Goal: Task Accomplishment & Management: Use online tool/utility

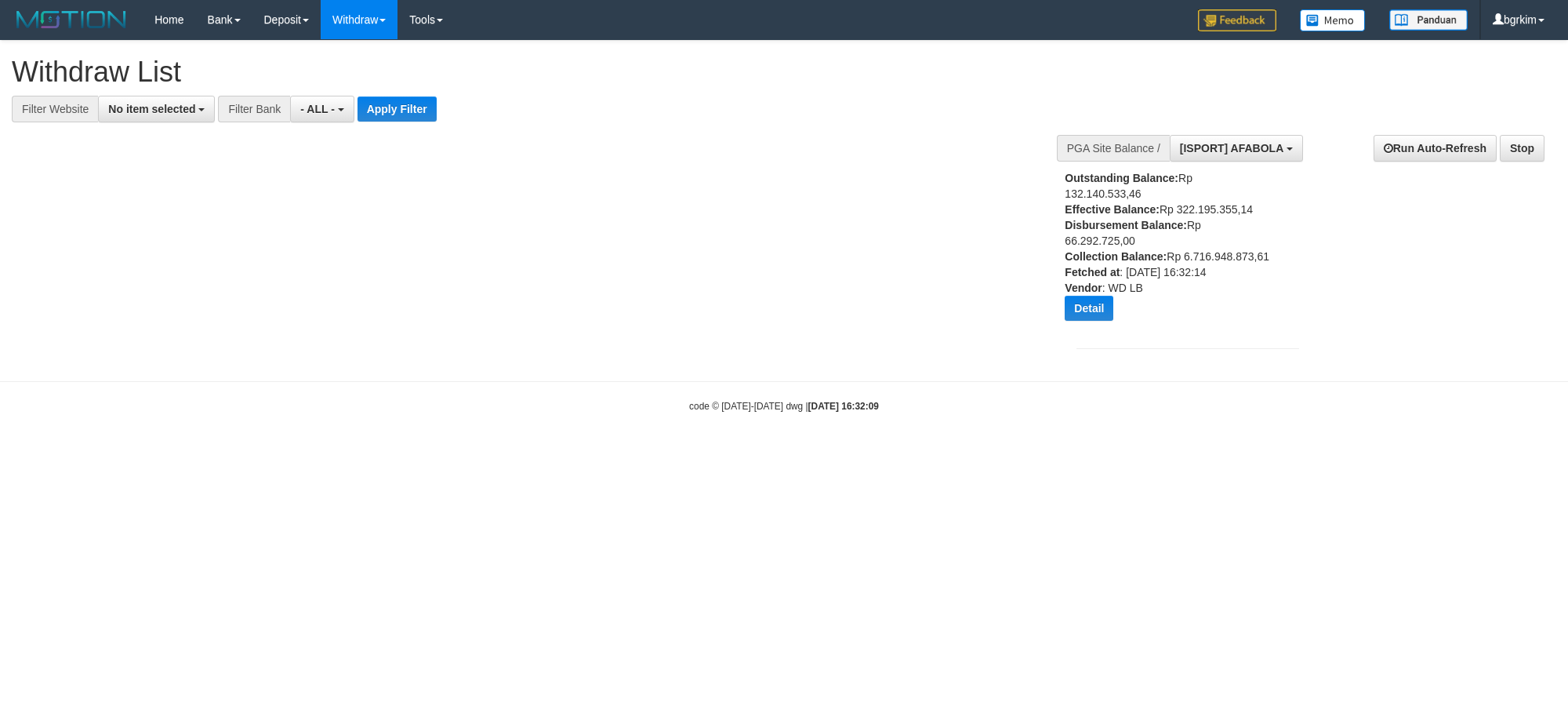
select select
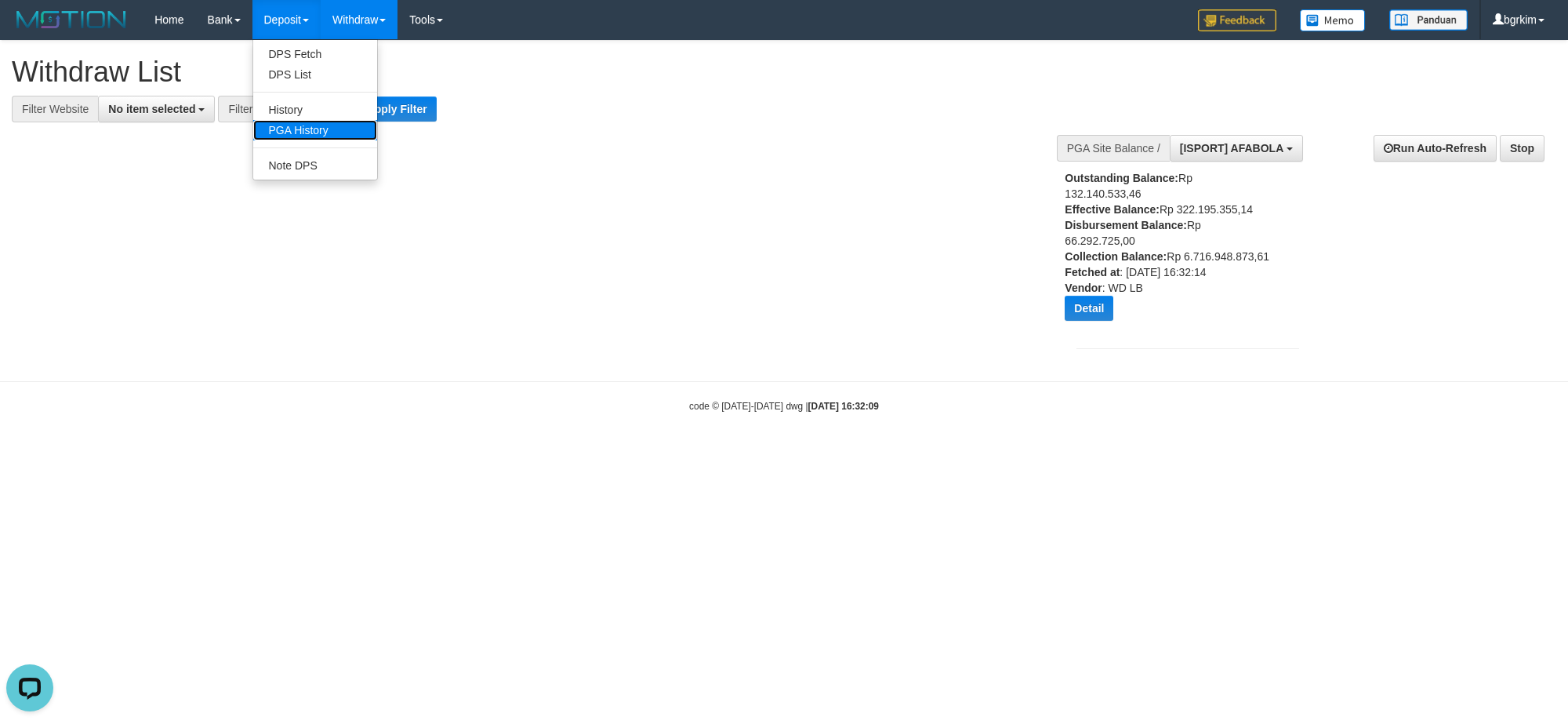
click at [315, 135] on link "PGA History" at bounding box center [316, 130] width 124 height 20
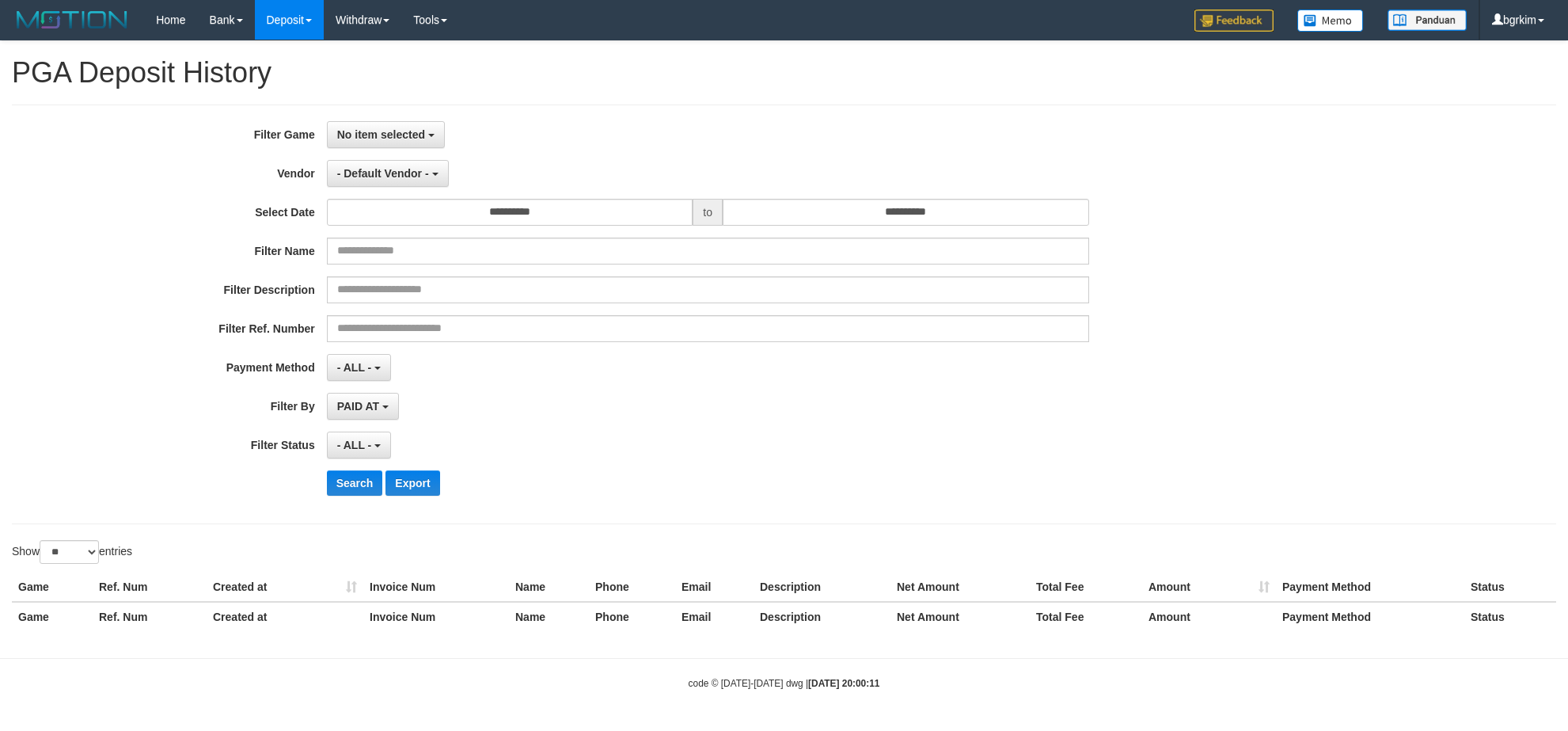
select select
select select "**"
click at [424, 143] on button "No item selected" at bounding box center [386, 135] width 117 height 27
click at [424, 216] on label "[ISPORT] AFABOLA" at bounding box center [427, 216] width 201 height 24
select select "****"
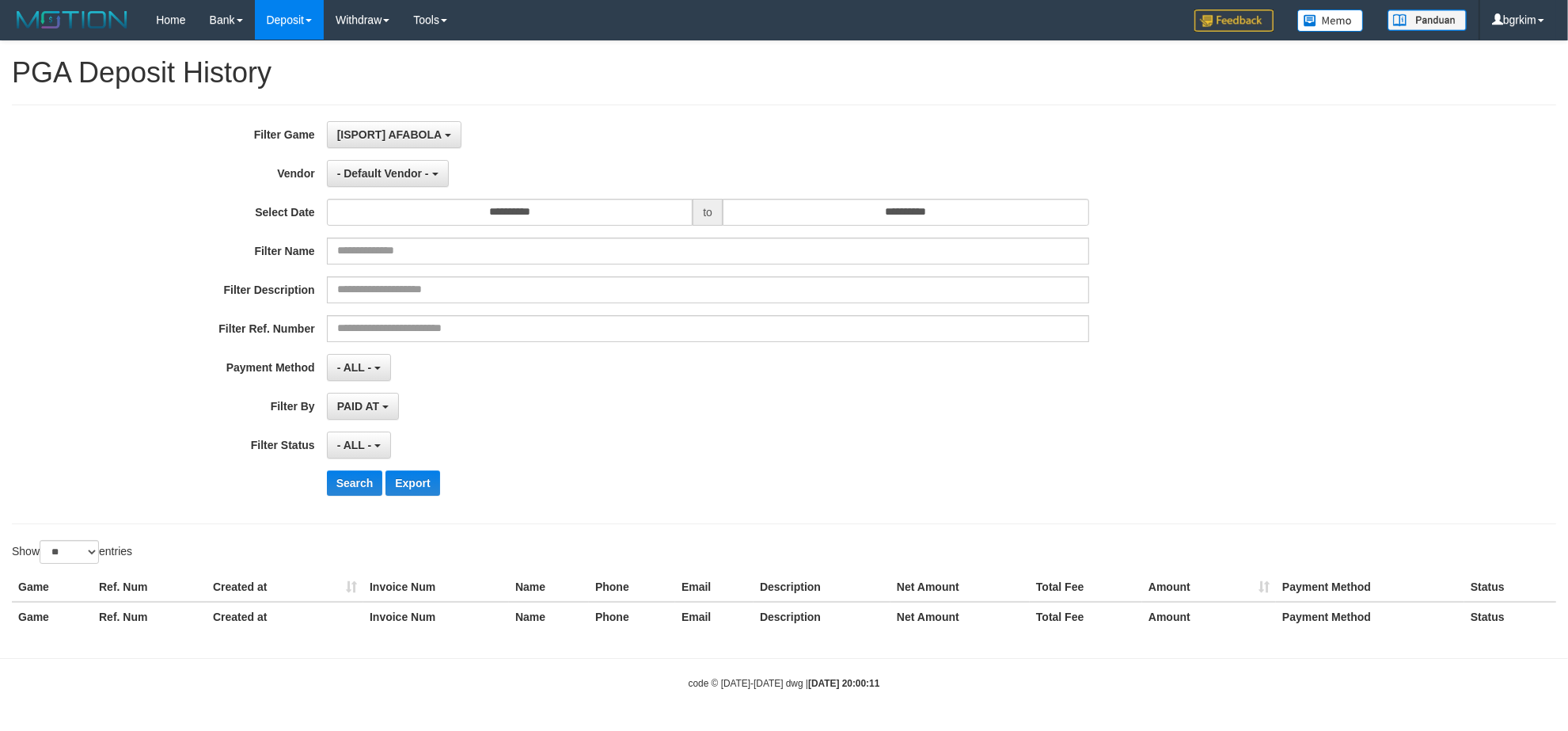
scroll to position [13, 0]
click at [424, 179] on span "- Default Vendor -" at bounding box center [382, 172] width 91 height 13
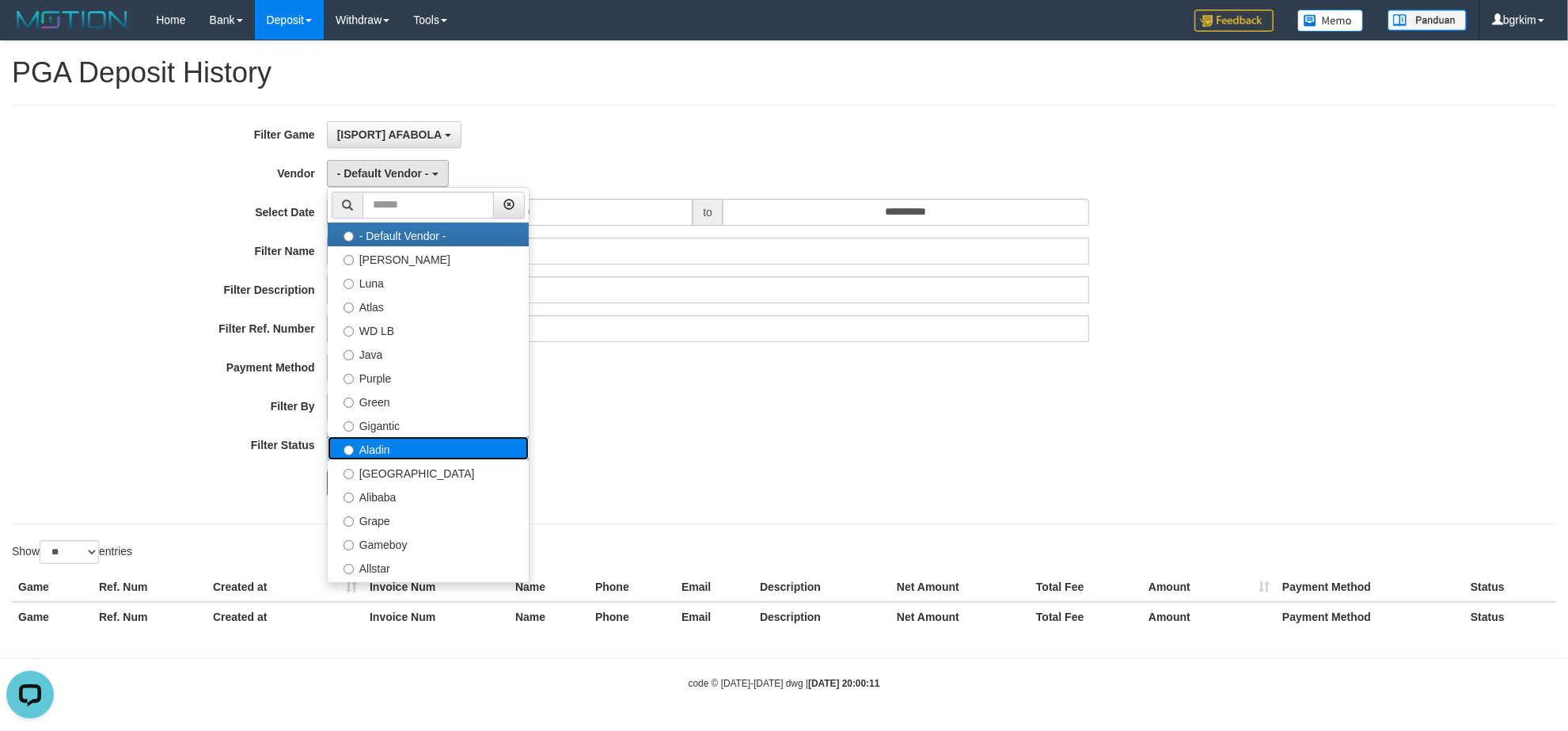
click at [451, 446] on label "Aladin" at bounding box center [427, 448] width 201 height 24
select select "**********"
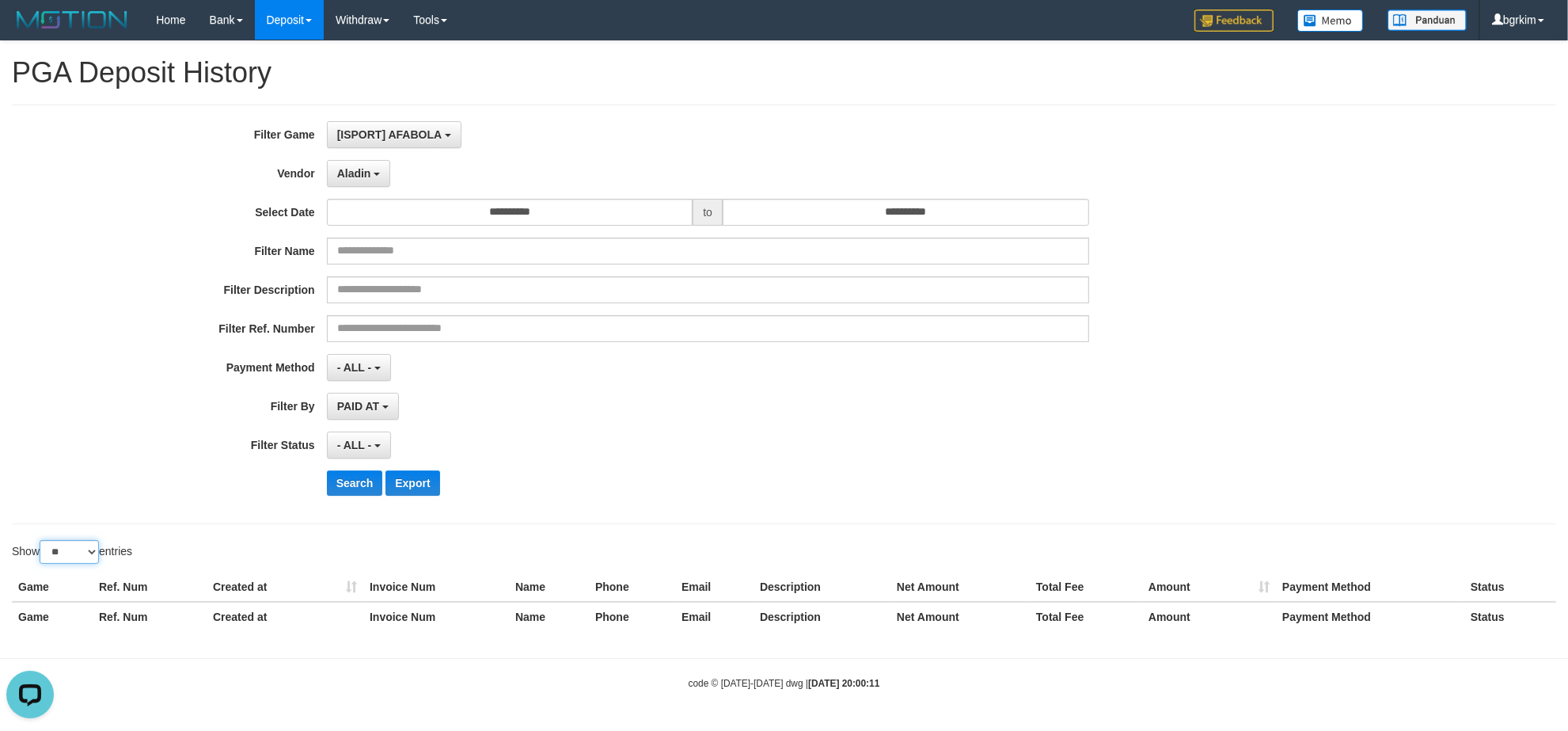
click at [83, 554] on select "** ** ** ***" at bounding box center [69, 552] width 60 height 24
select select "**"
click at [42, 542] on select "** ** ** ***" at bounding box center [69, 552] width 60 height 24
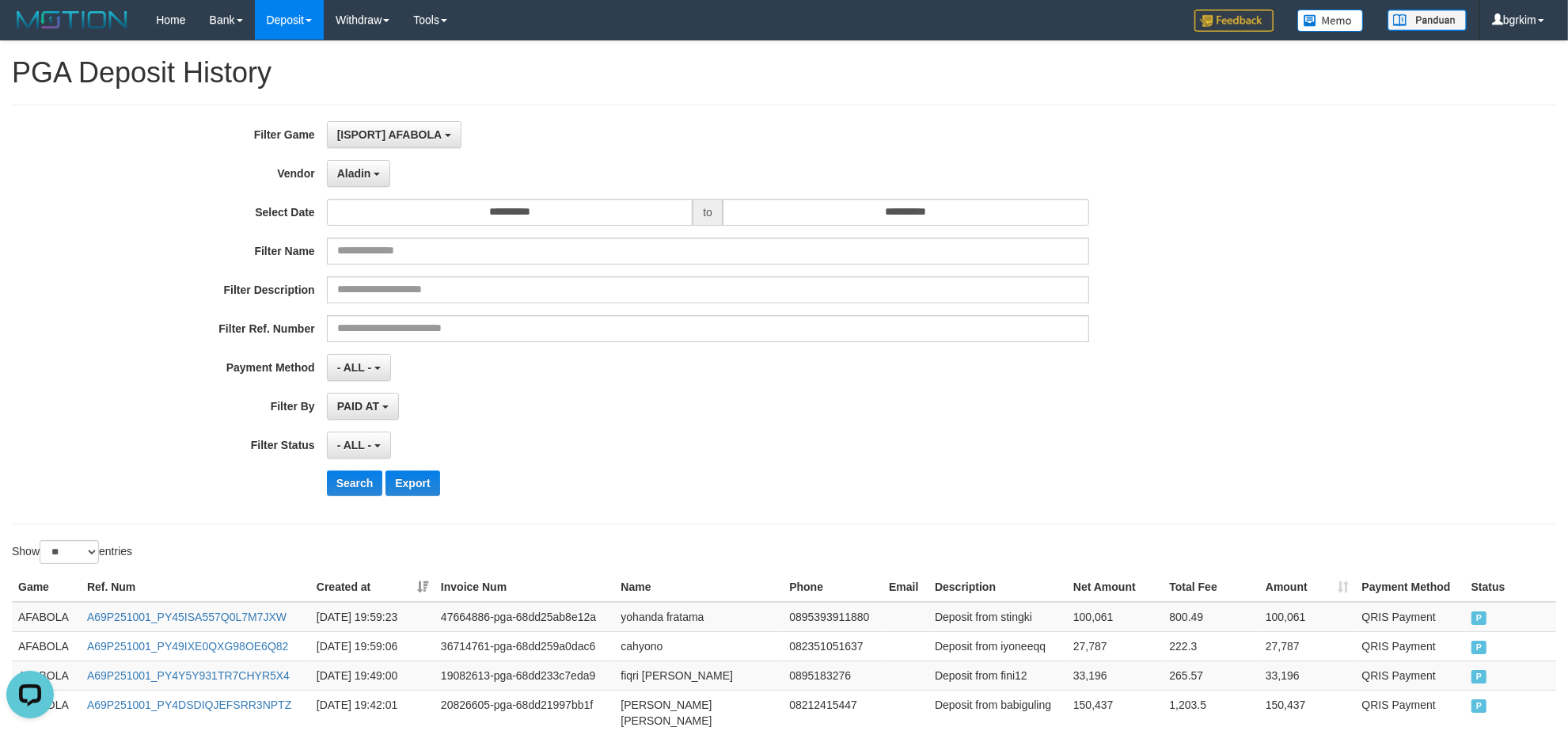
click at [887, 420] on div "PAID AT PAID AT CREATED AT" at bounding box center [708, 406] width 762 height 27
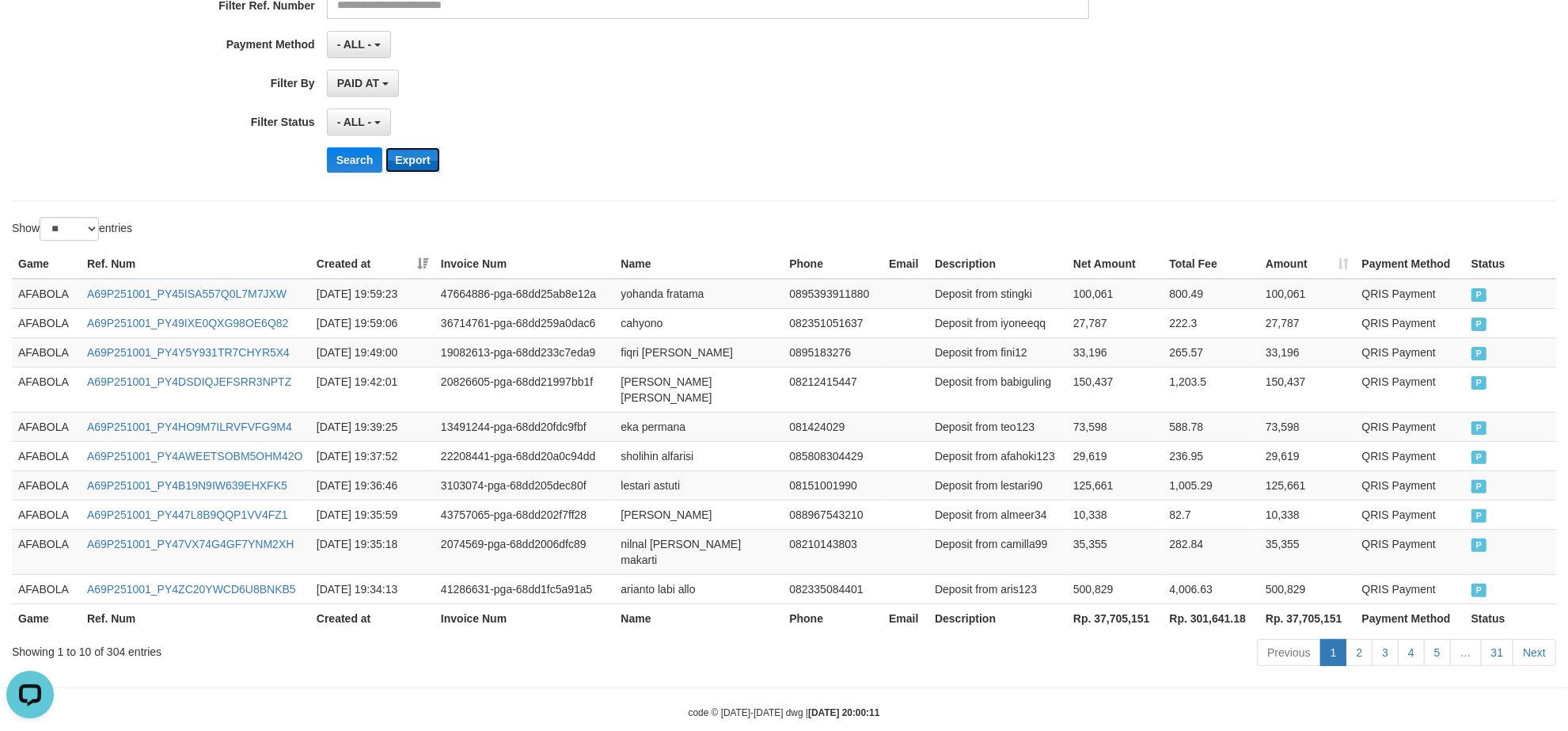
click at [410, 169] on button "Export" at bounding box center [412, 160] width 54 height 25
click at [950, 441] on td "Deposit from afahoki123" at bounding box center [997, 456] width 139 height 29
click at [224, 231] on div "Show ** ** ** *** entries" at bounding box center [392, 230] width 760 height 28
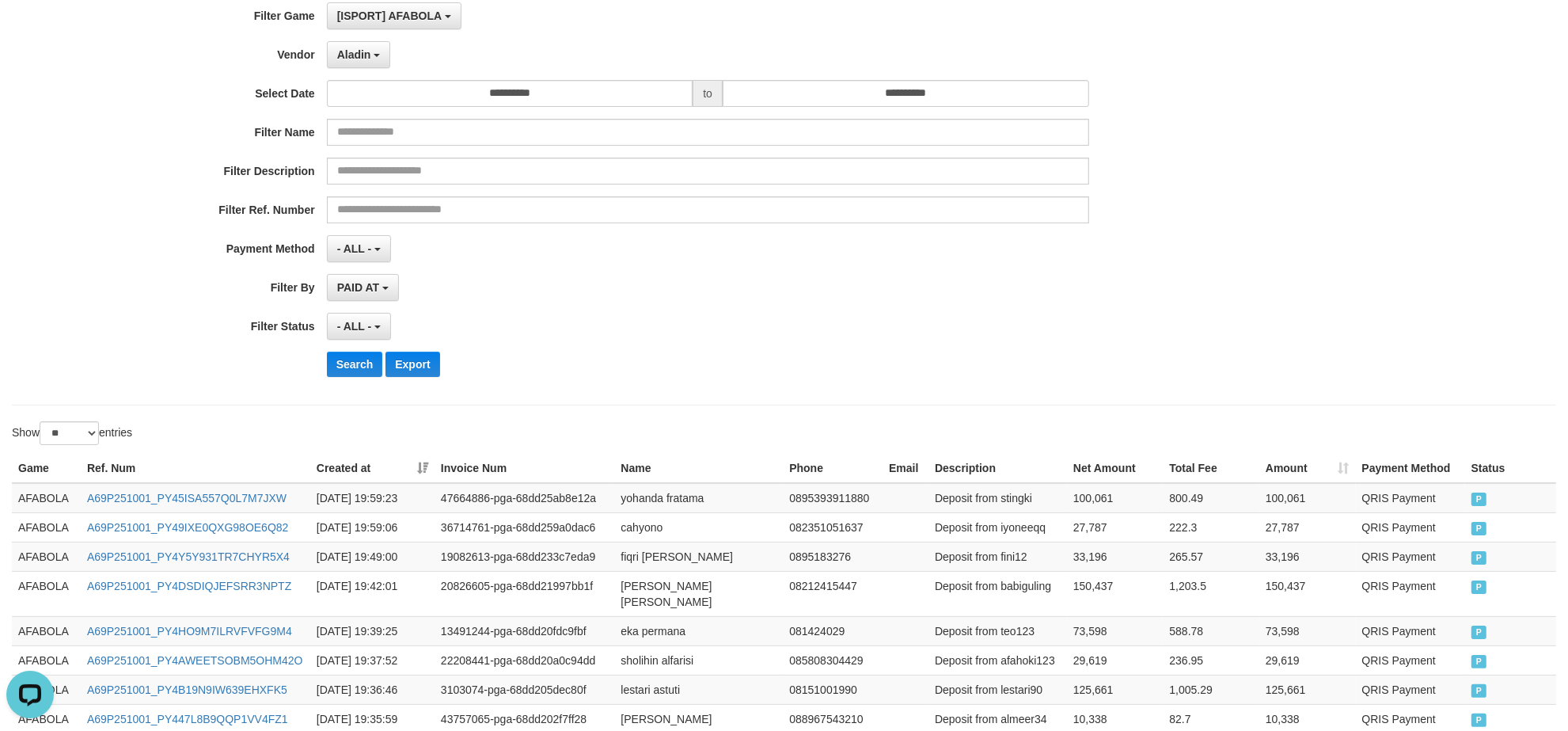
scroll to position [0, 0]
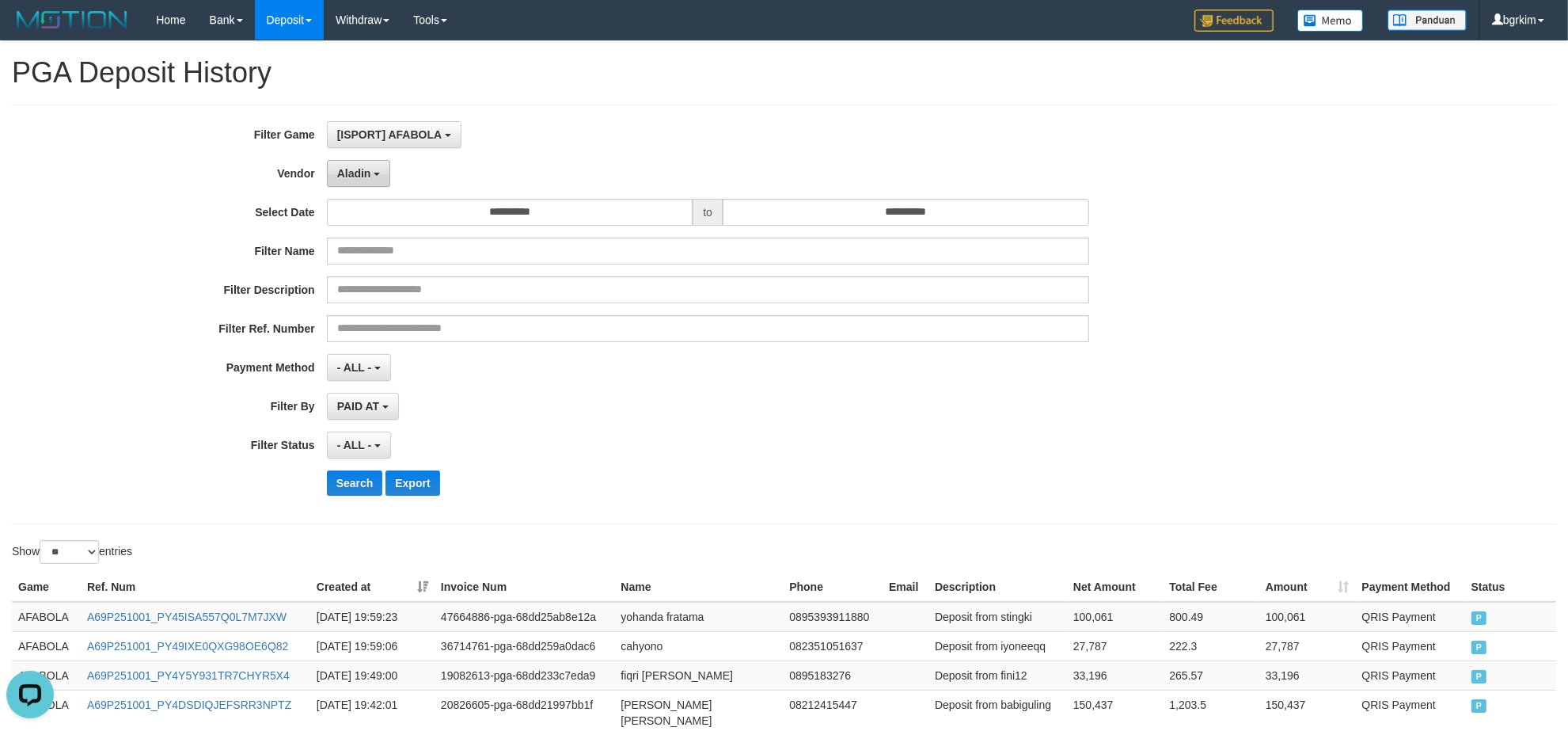
click at [377, 180] on button "Aladin" at bounding box center [359, 173] width 64 height 27
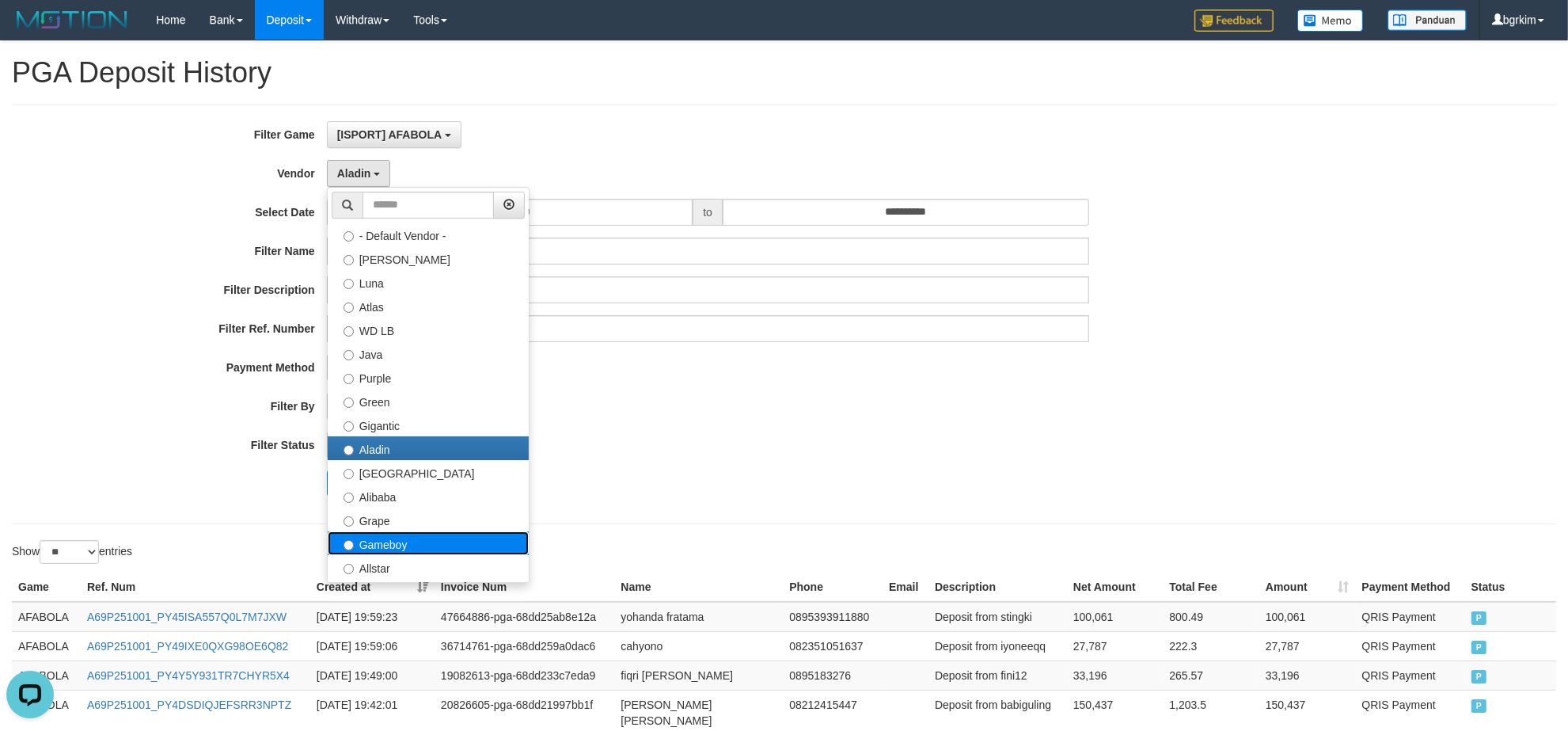
click at [461, 536] on label "Gameboy" at bounding box center [427, 543] width 201 height 24
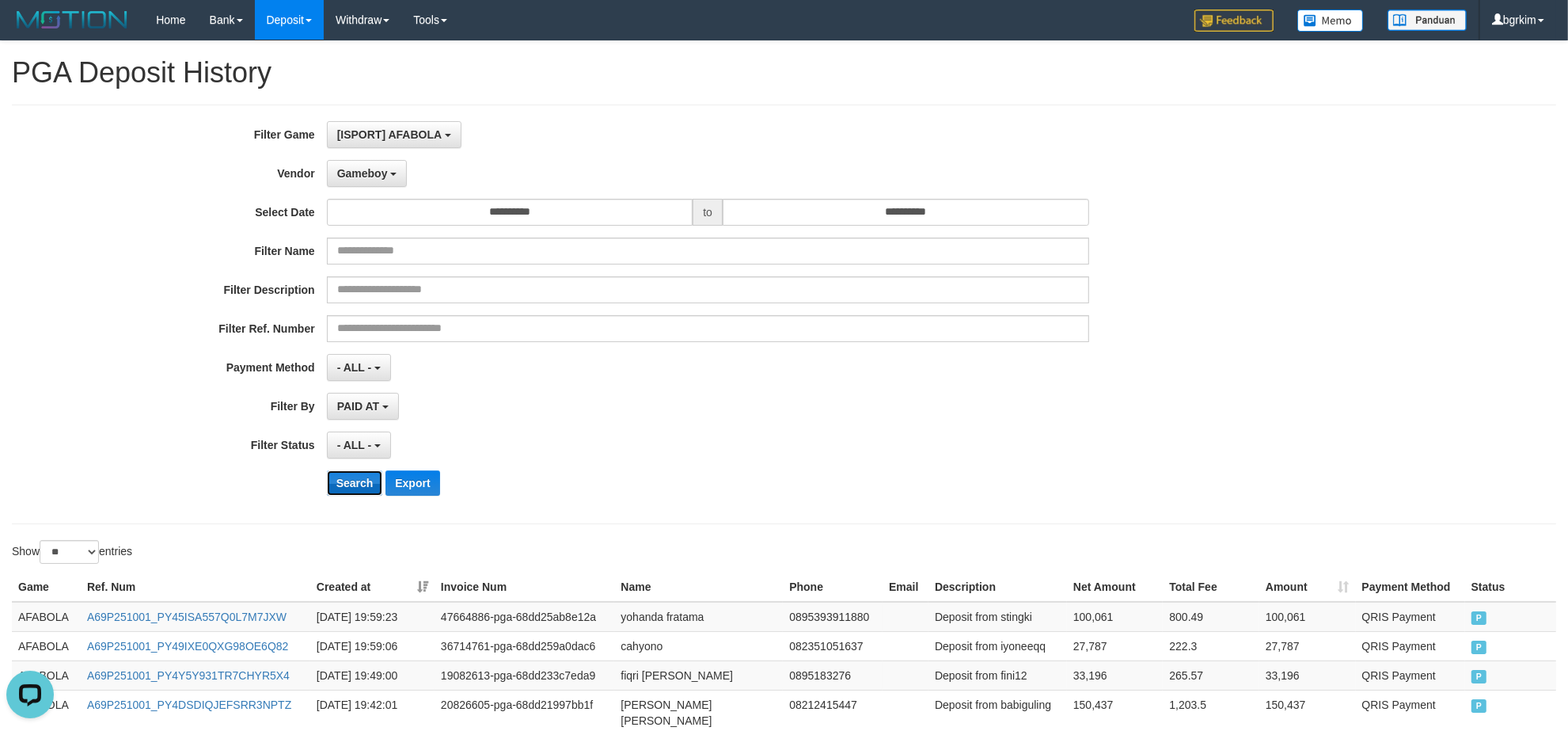
click at [358, 483] on button "Search" at bounding box center [355, 483] width 56 height 25
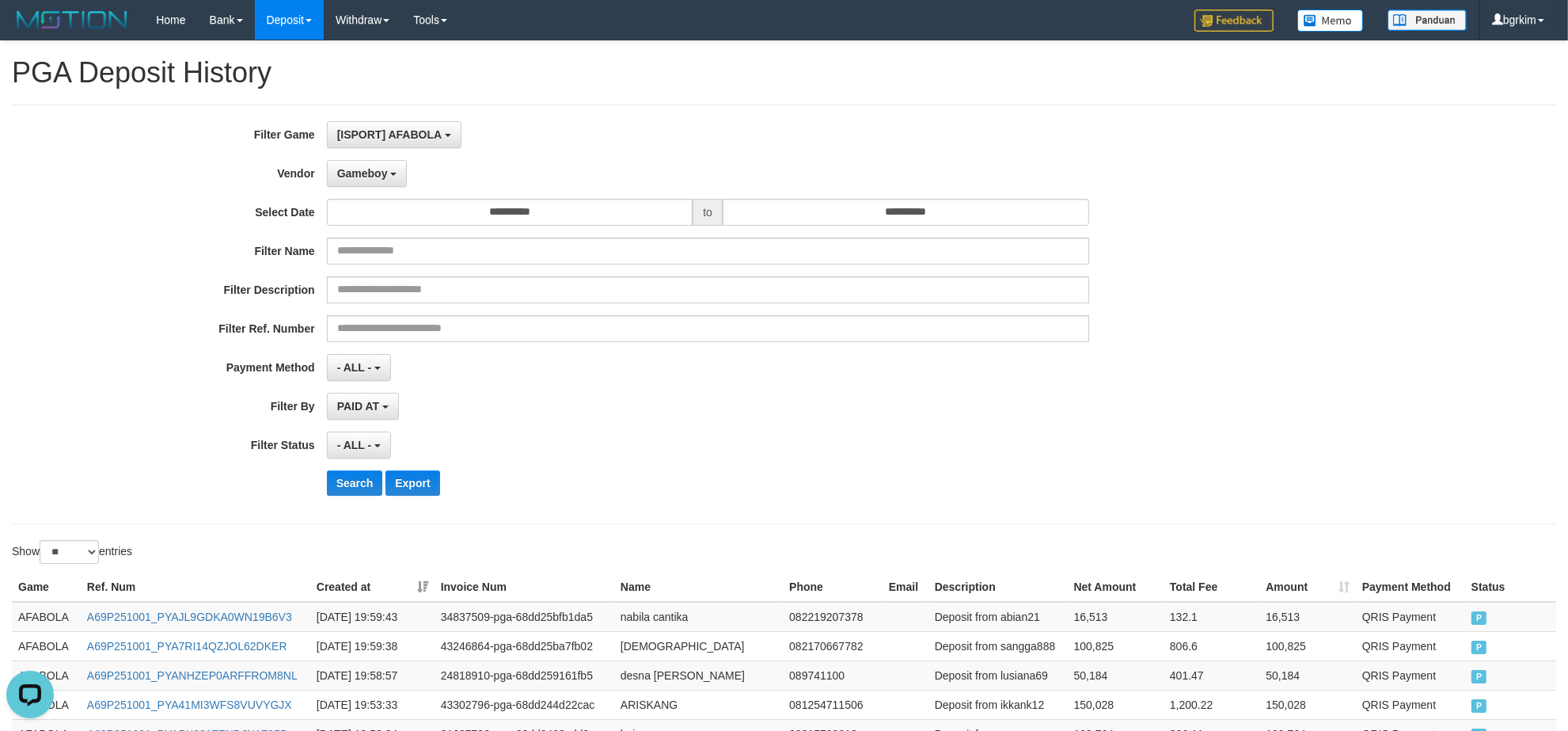
click at [729, 426] on div "**********" at bounding box center [653, 314] width 1306 height 386
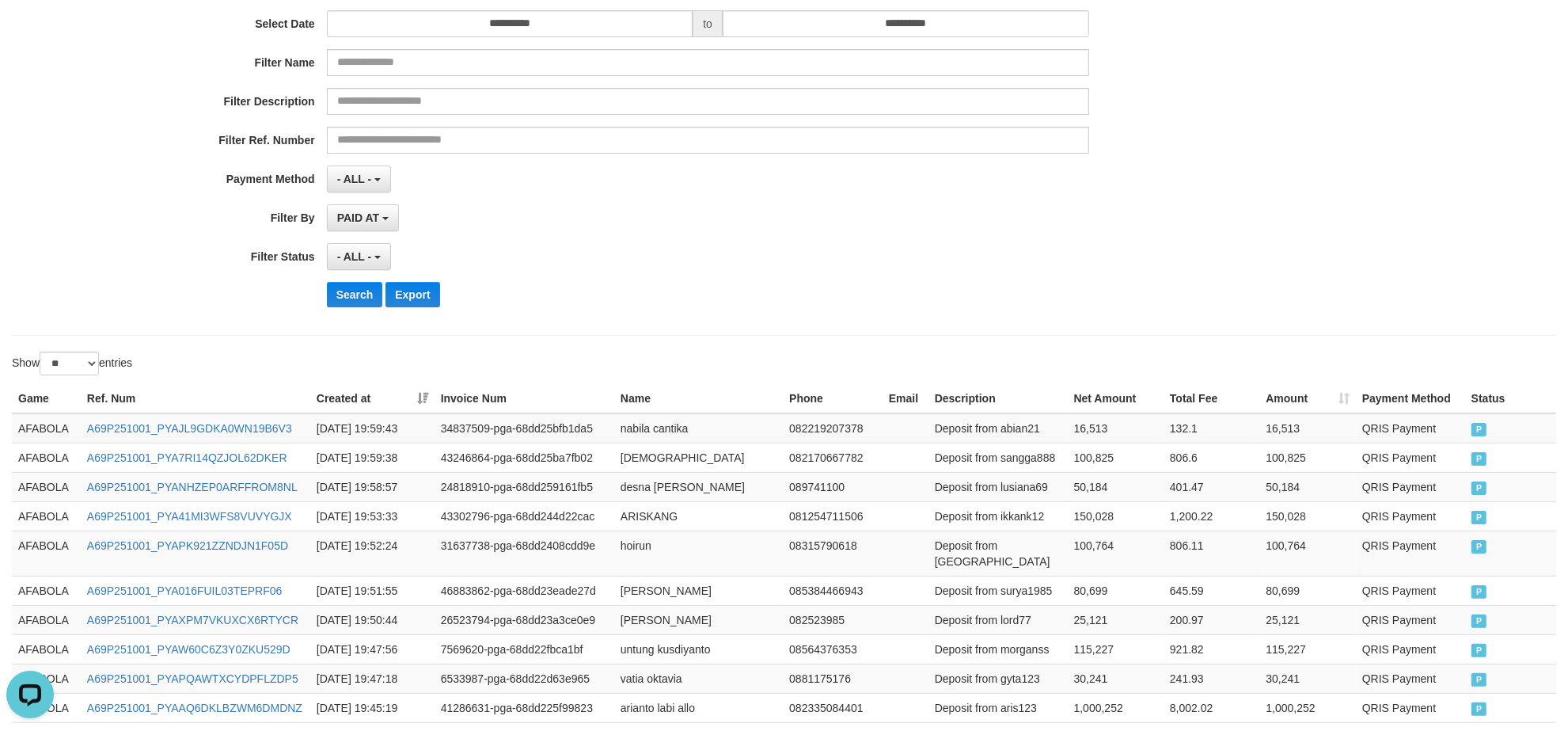
scroll to position [198, 0]
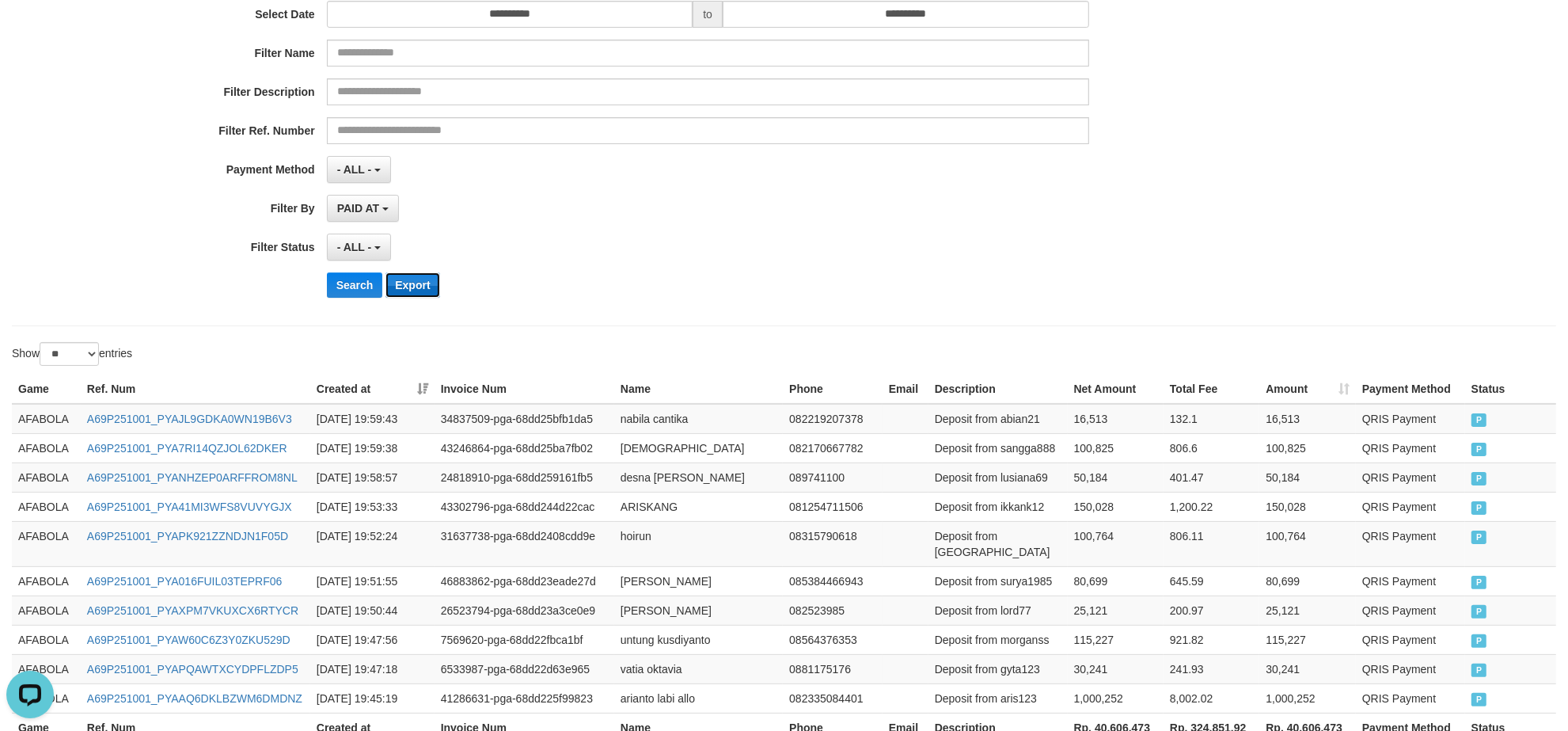
click at [425, 287] on button "Export" at bounding box center [412, 285] width 54 height 25
click at [195, 294] on div "Search Export" at bounding box center [653, 285] width 1306 height 25
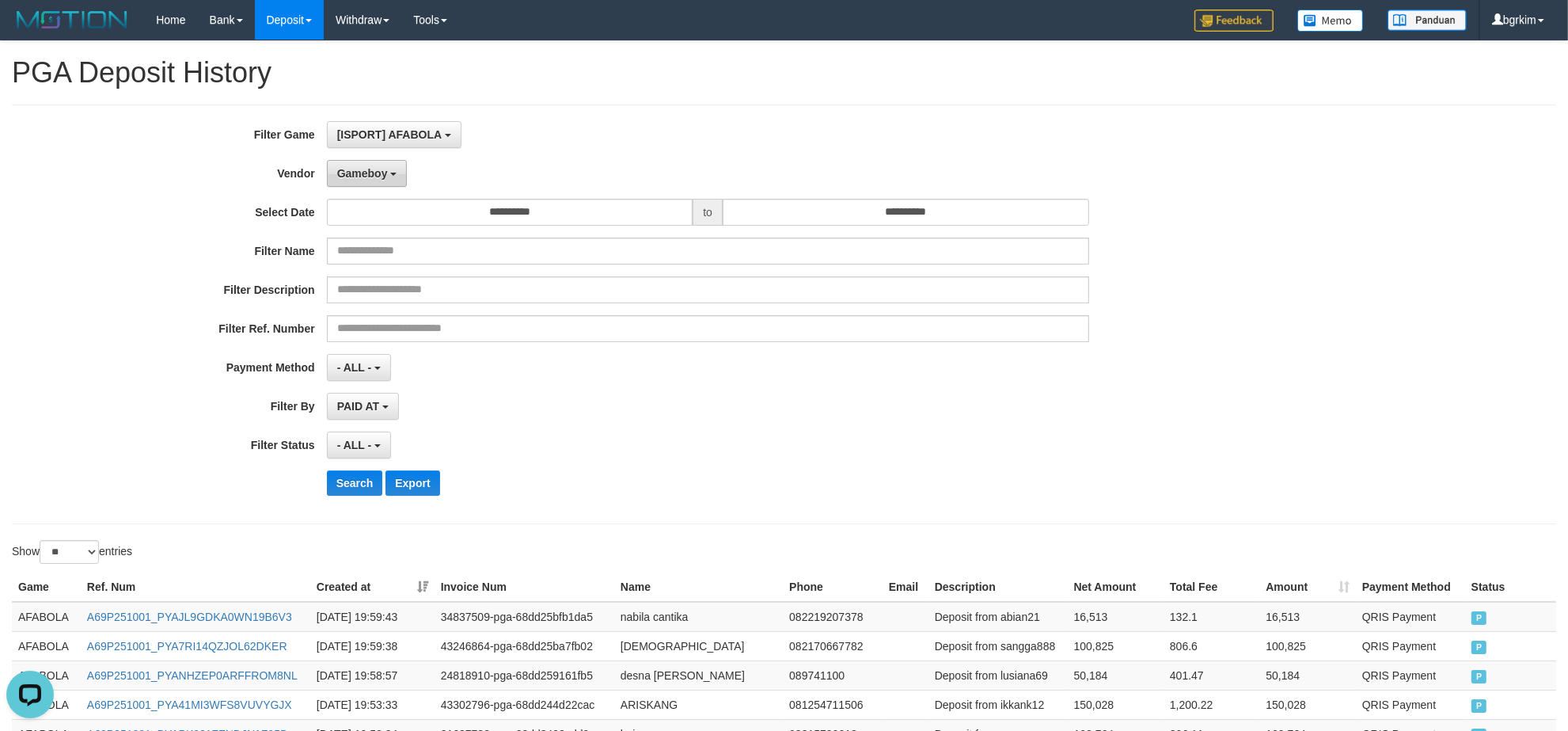
click at [363, 185] on button "Gameboy" at bounding box center [368, 173] width 81 height 27
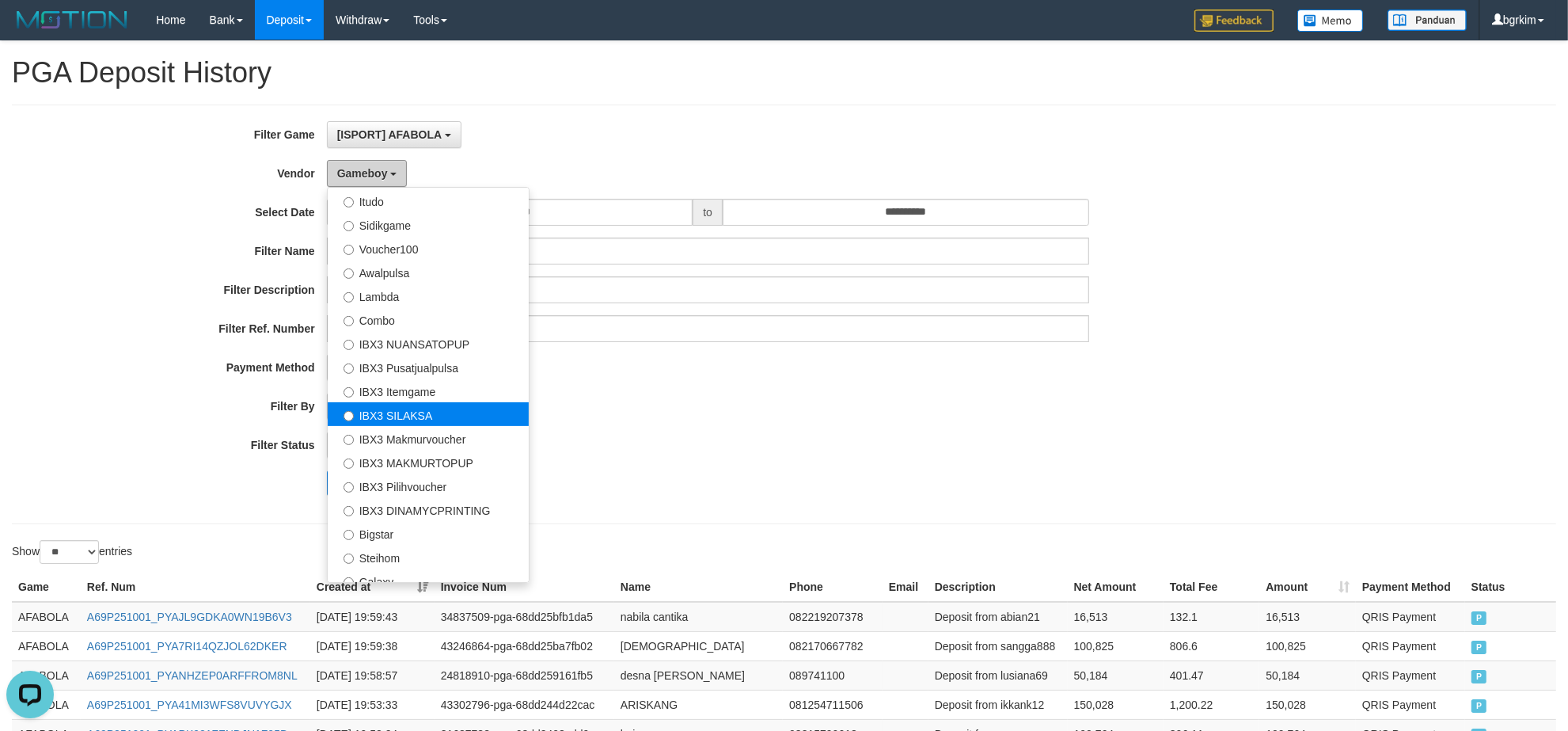
scroll to position [590, 0]
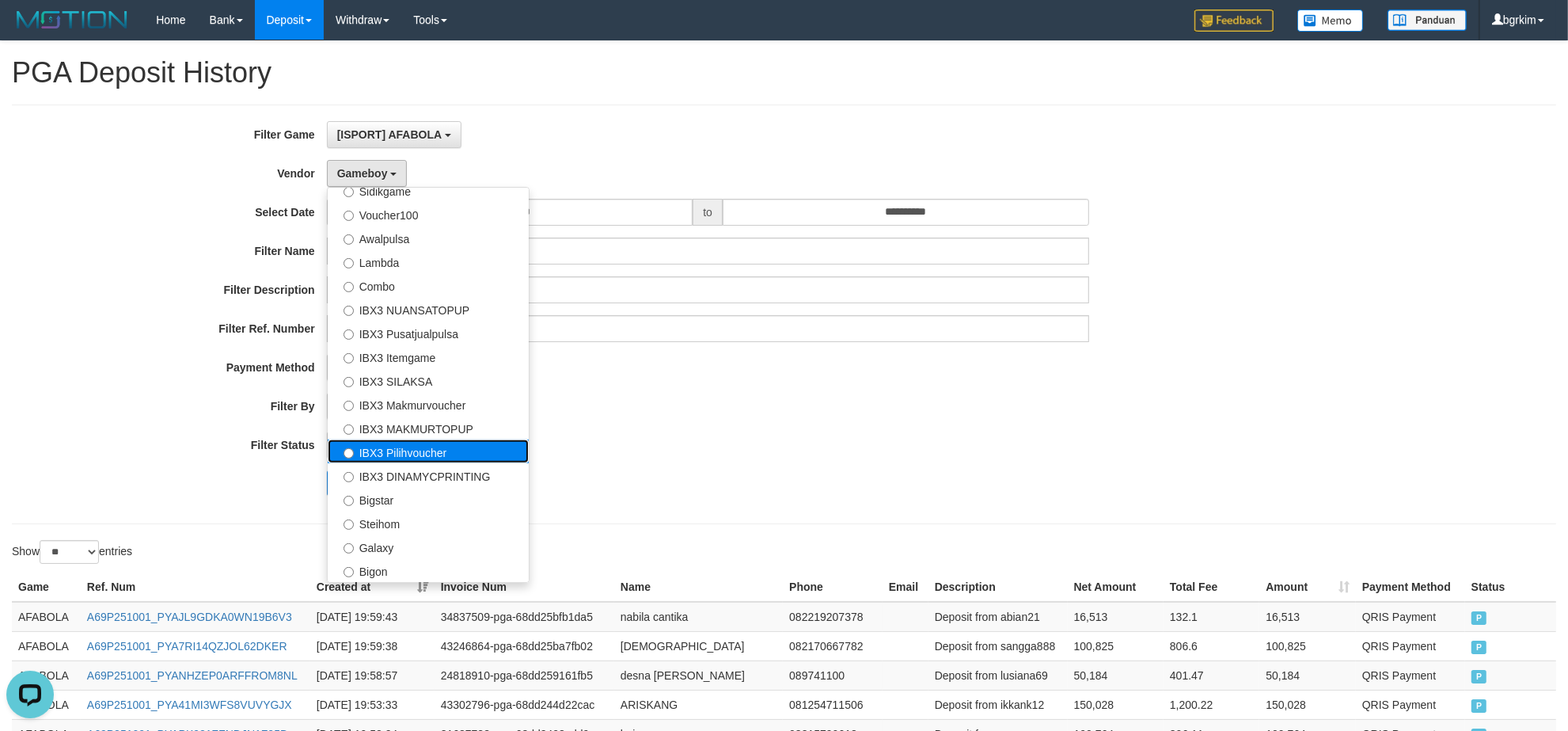
click at [455, 457] on label "IBX3 Pilihvoucher" at bounding box center [427, 451] width 201 height 24
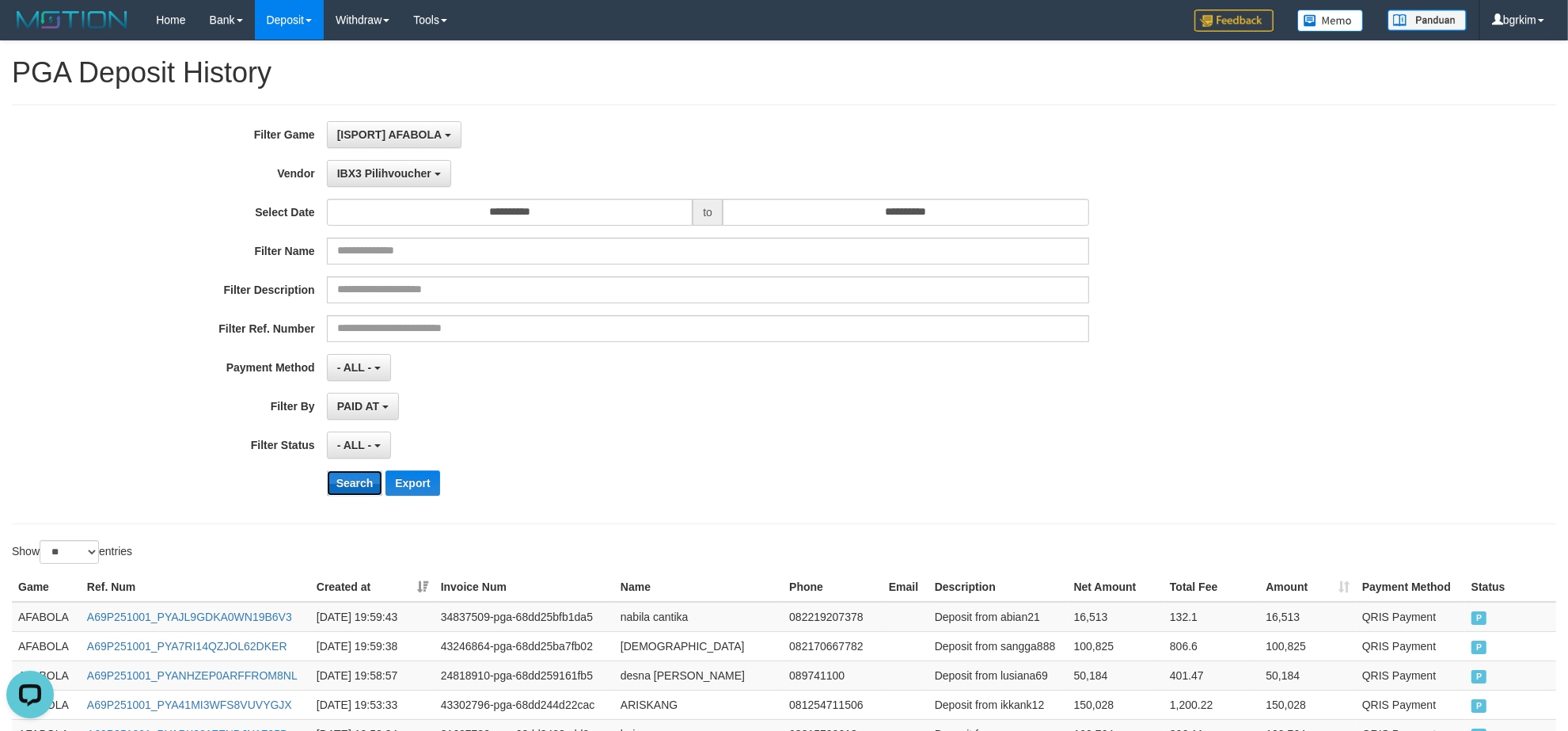
click at [349, 487] on button "Search" at bounding box center [355, 483] width 56 height 25
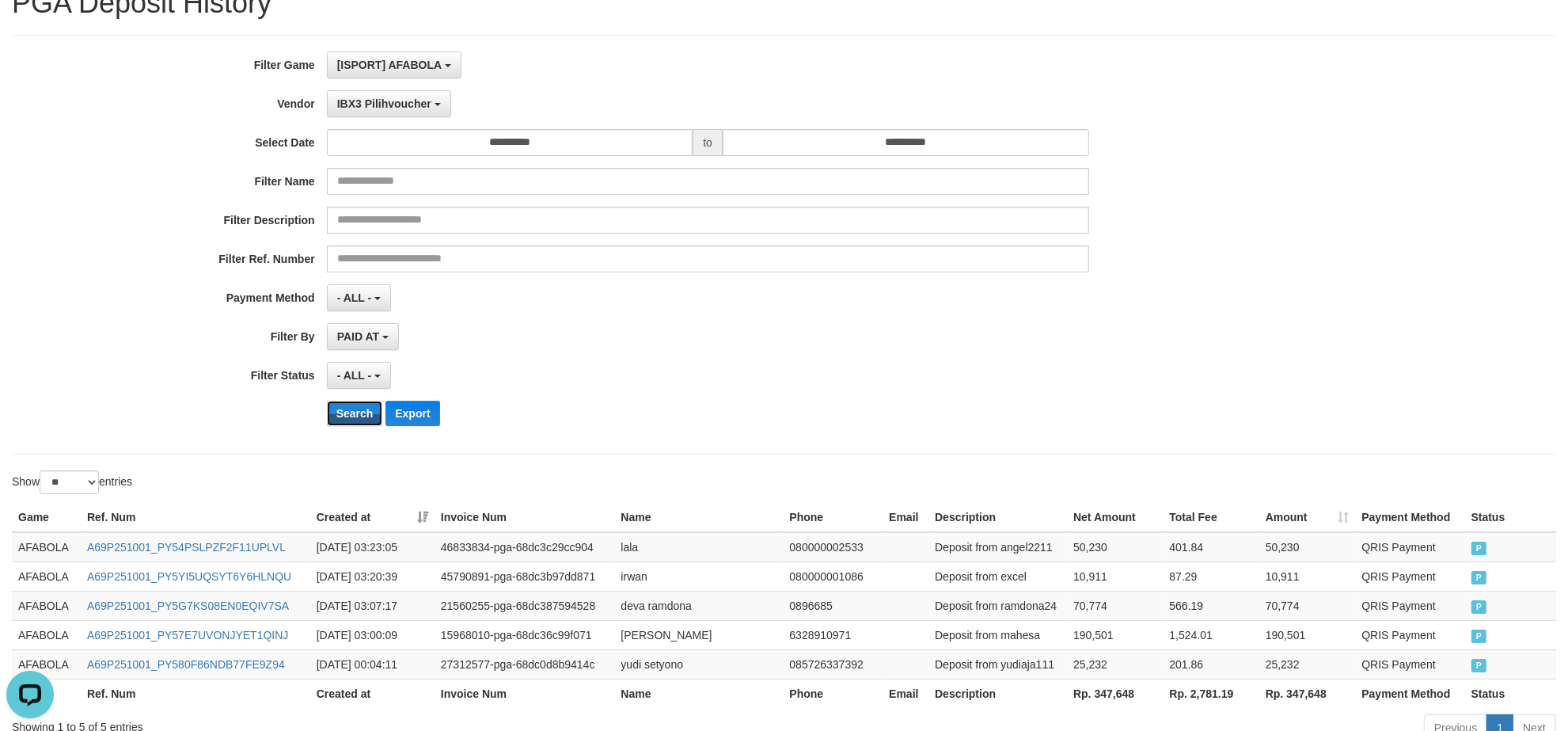
scroll to position [0, 0]
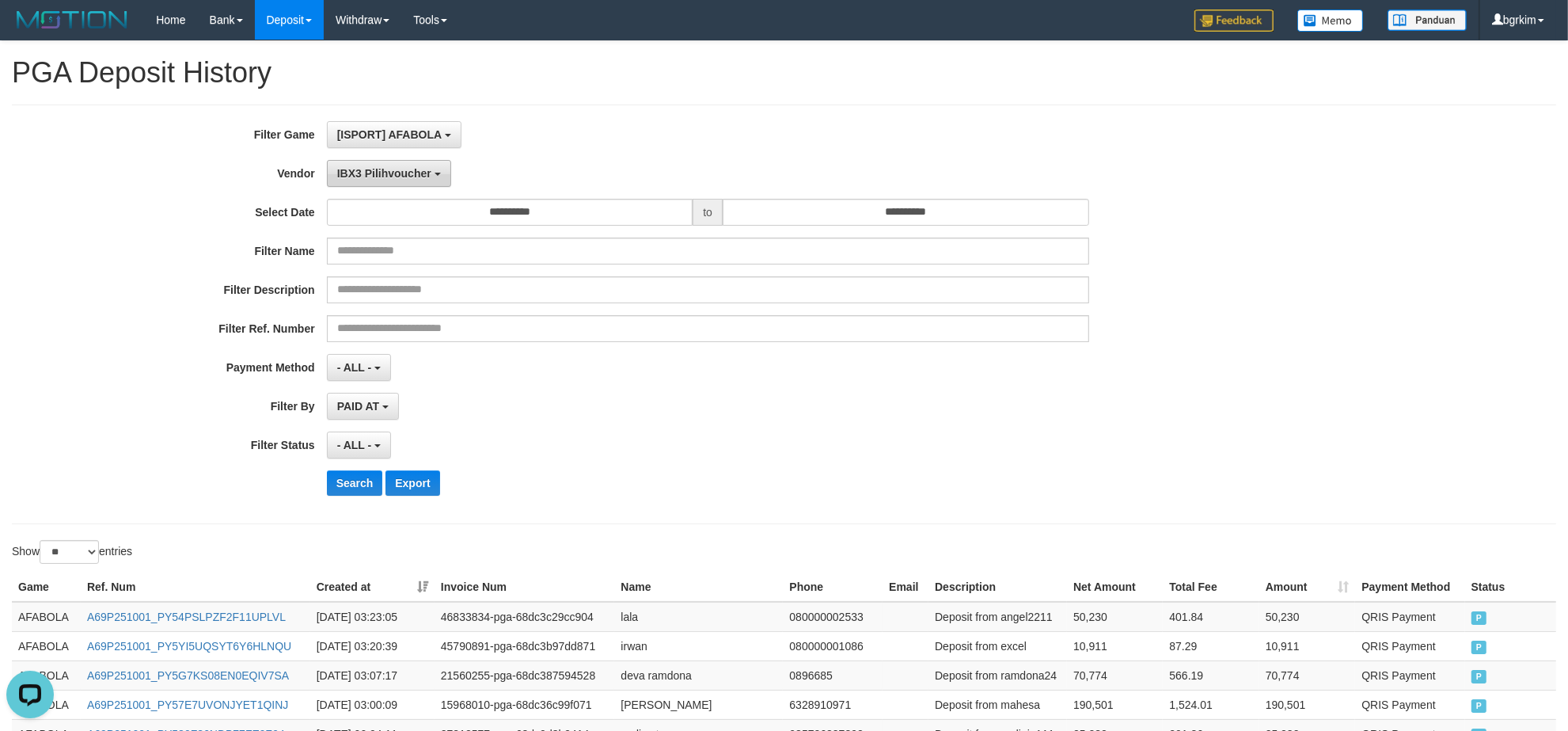
click at [418, 171] on span "IBX3 Pilihvoucher" at bounding box center [384, 172] width 94 height 13
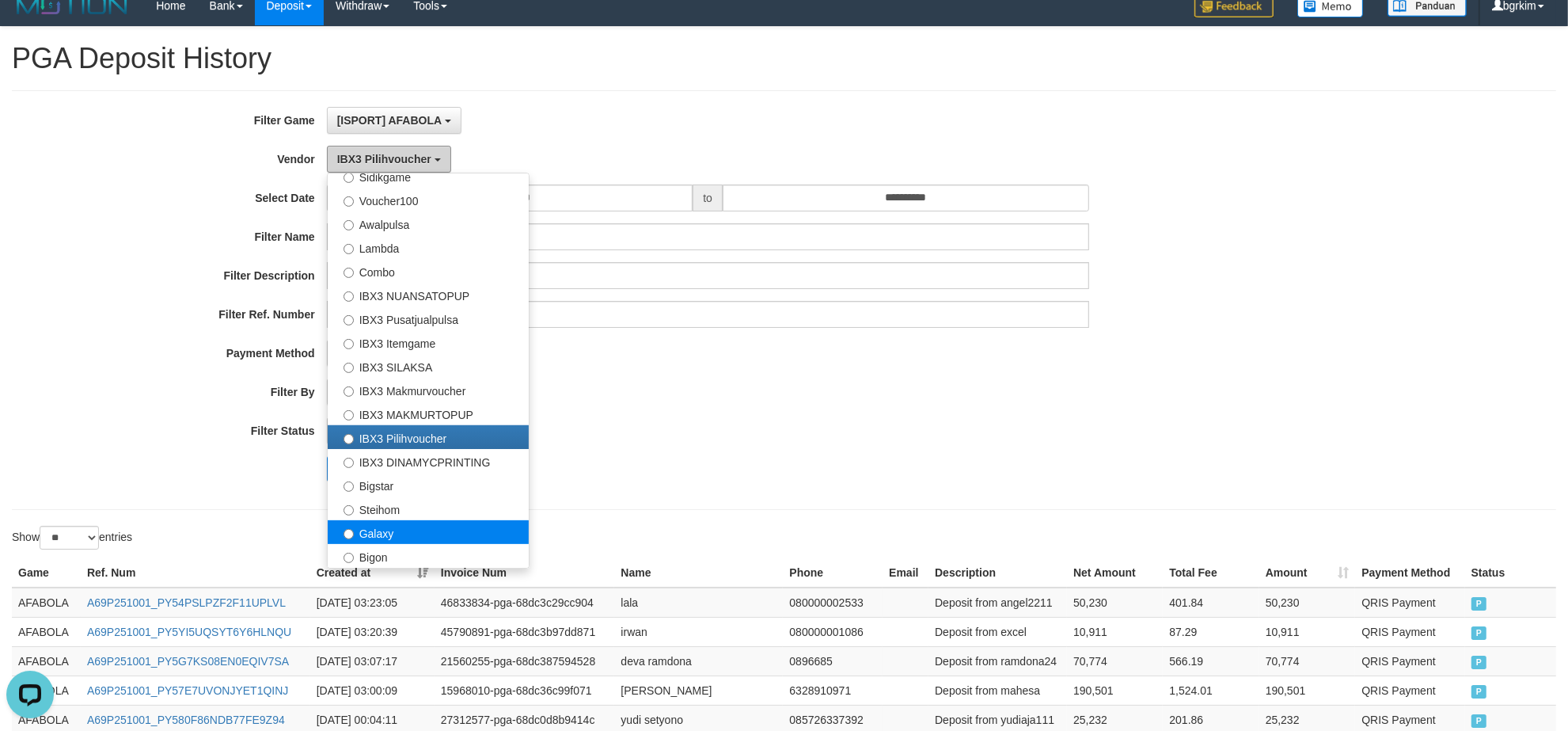
scroll to position [176, 0]
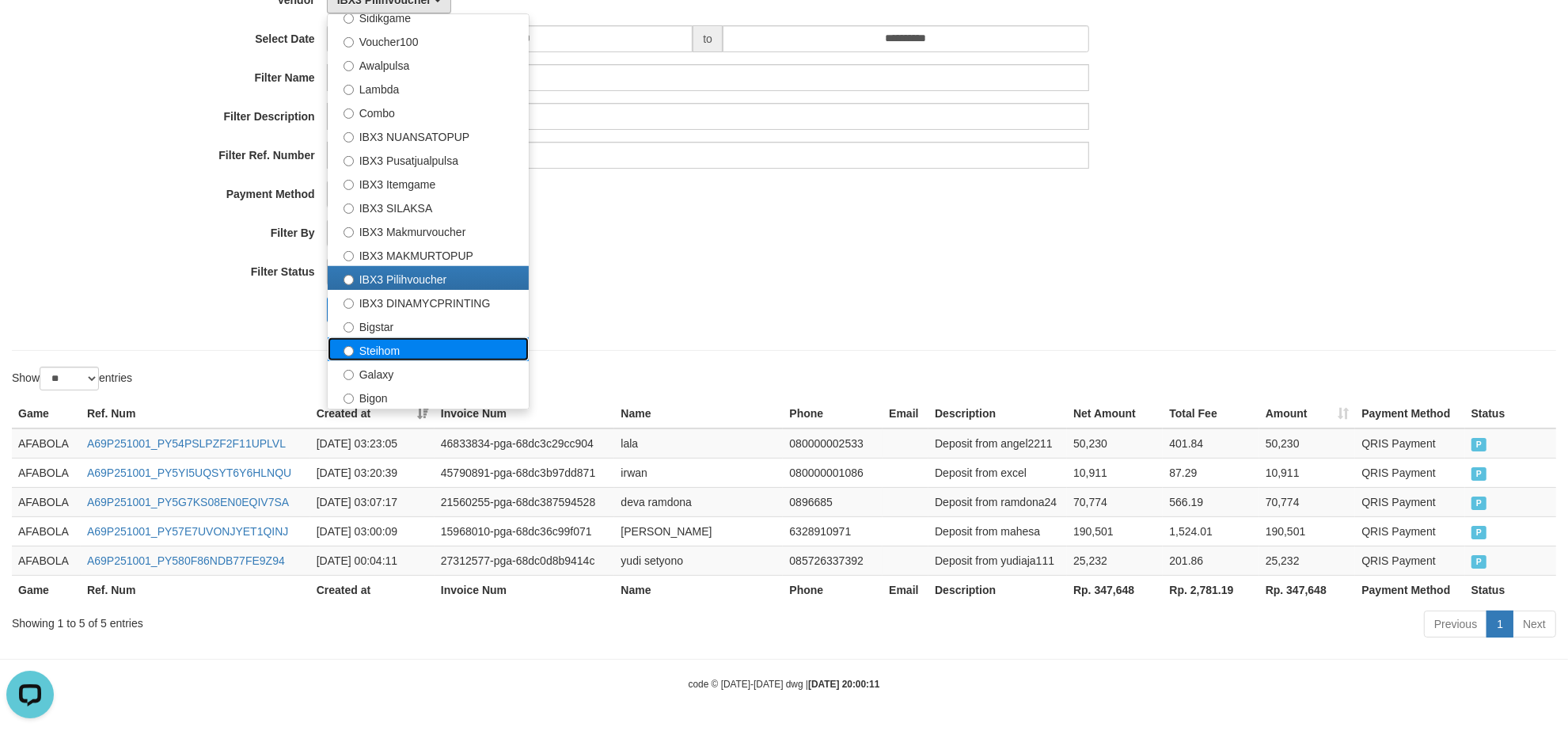
click at [432, 351] on label "Steihom" at bounding box center [427, 349] width 201 height 24
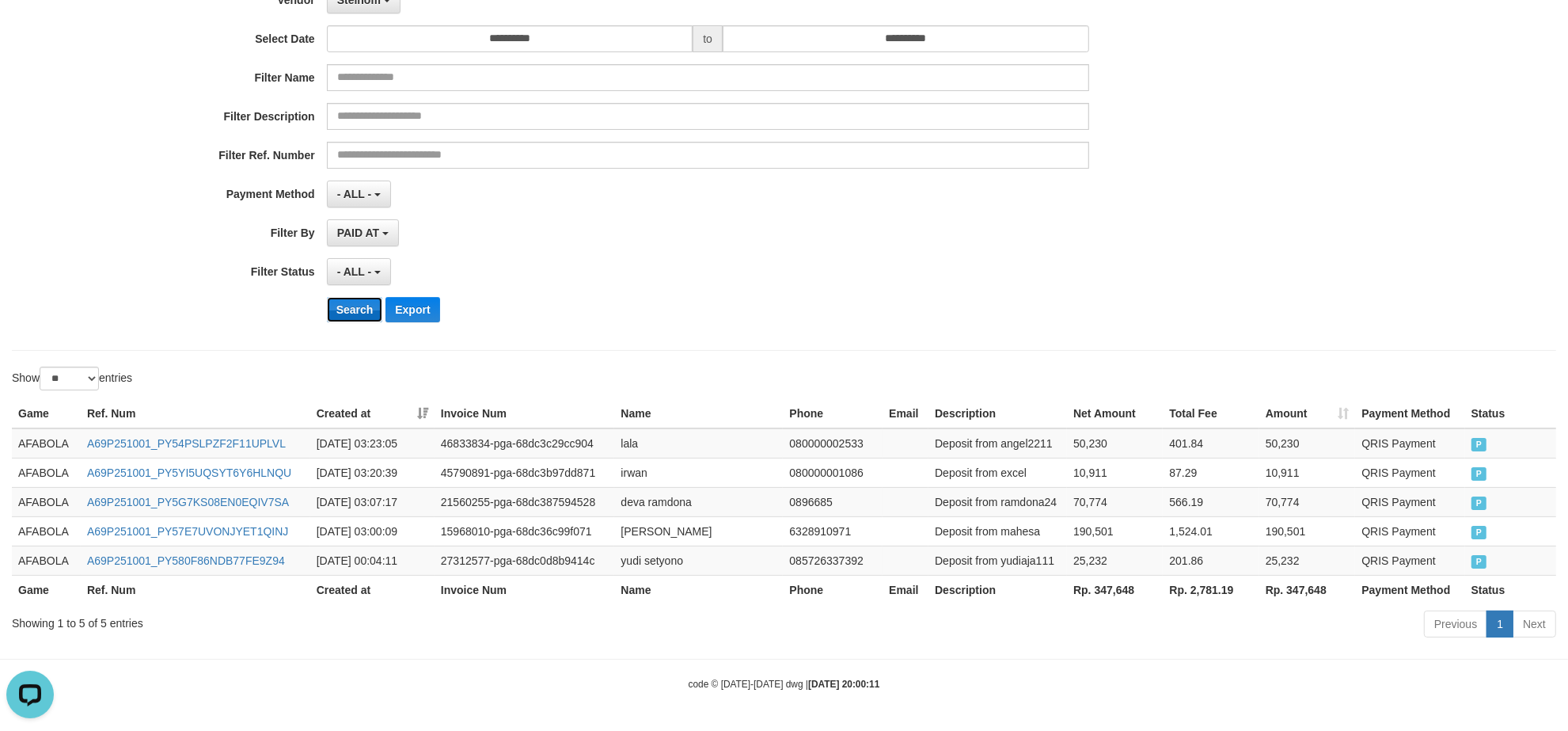
click at [337, 317] on button "Search" at bounding box center [355, 309] width 56 height 25
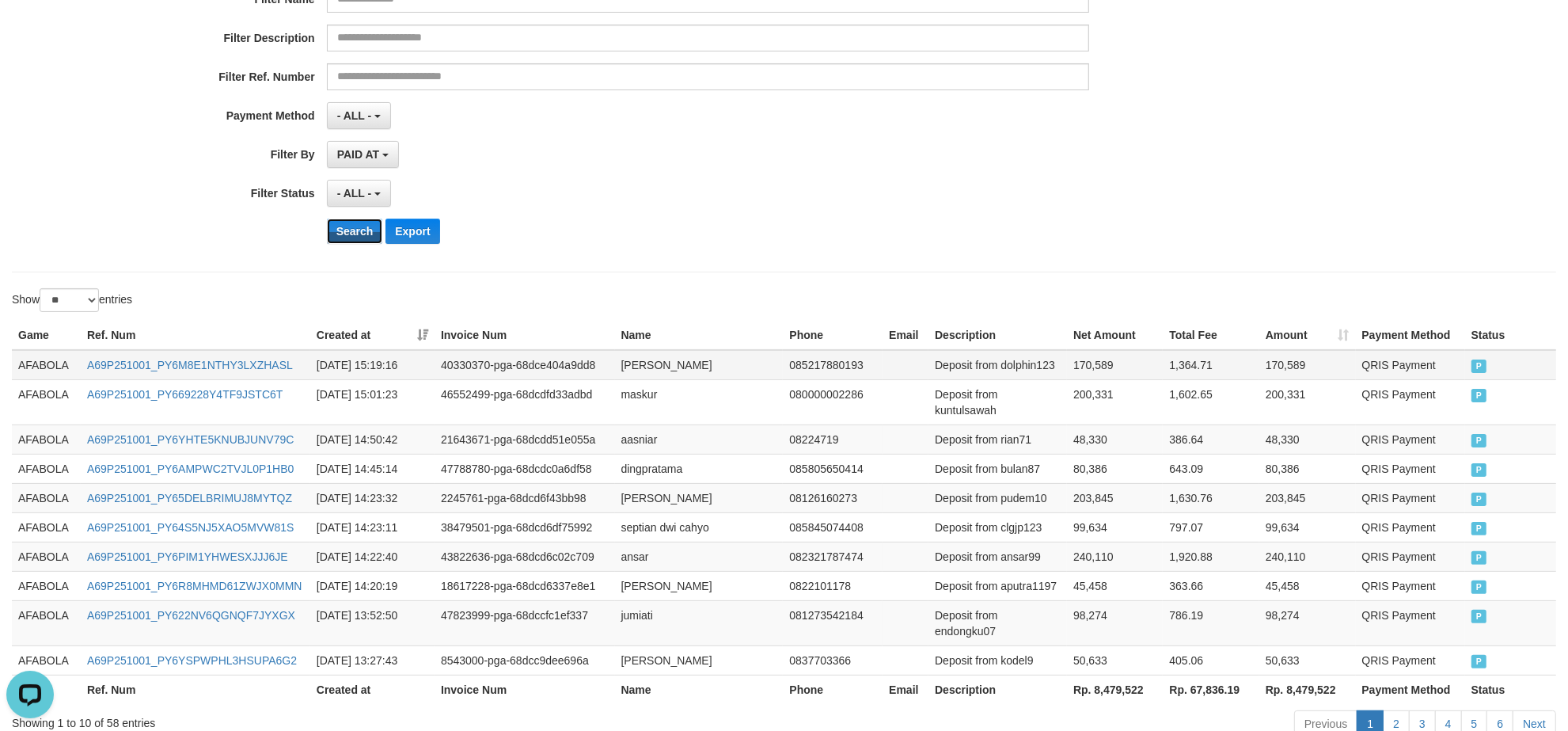
scroll to position [354, 0]
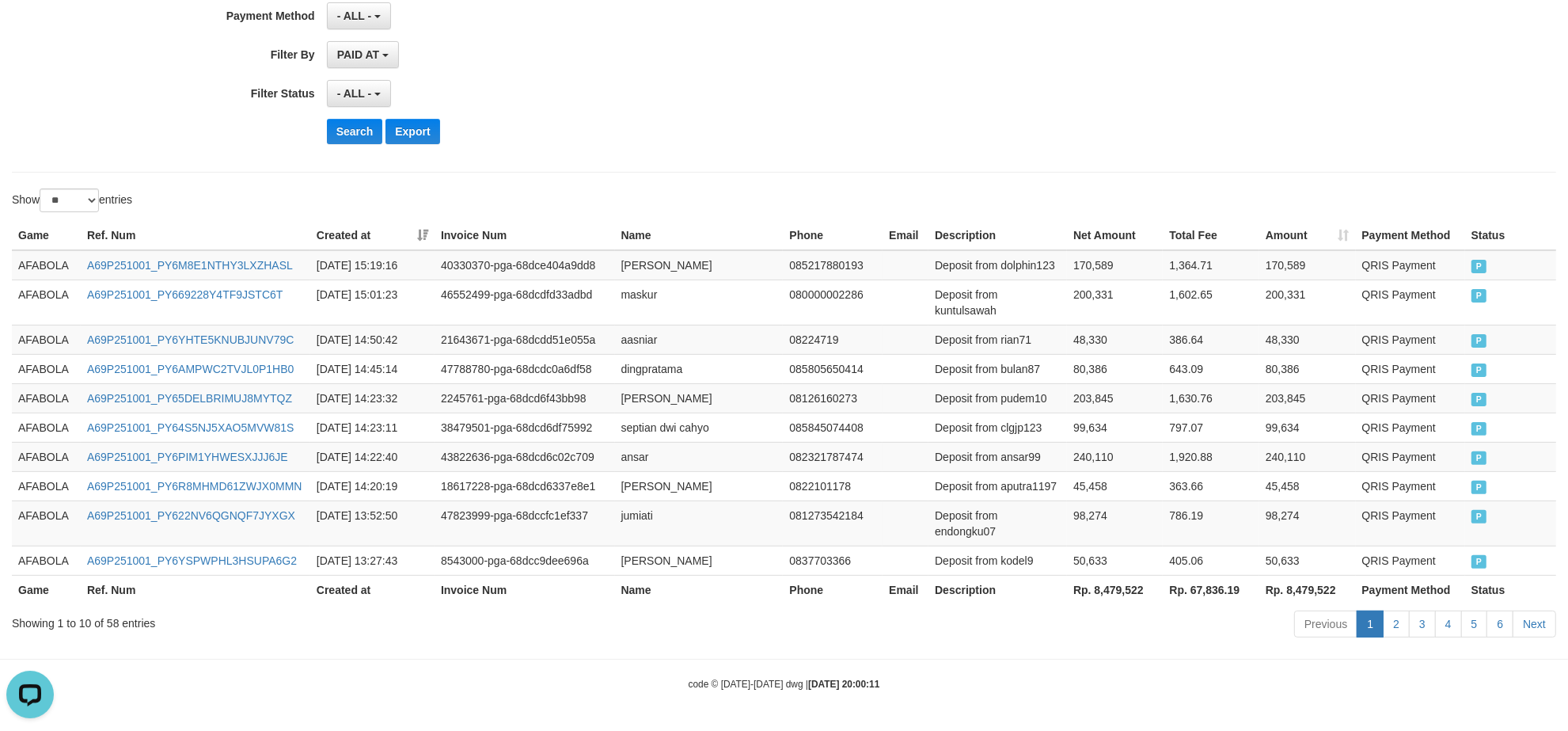
click at [155, 194] on div "Show ** ** ** *** entries" at bounding box center [392, 202] width 760 height 28
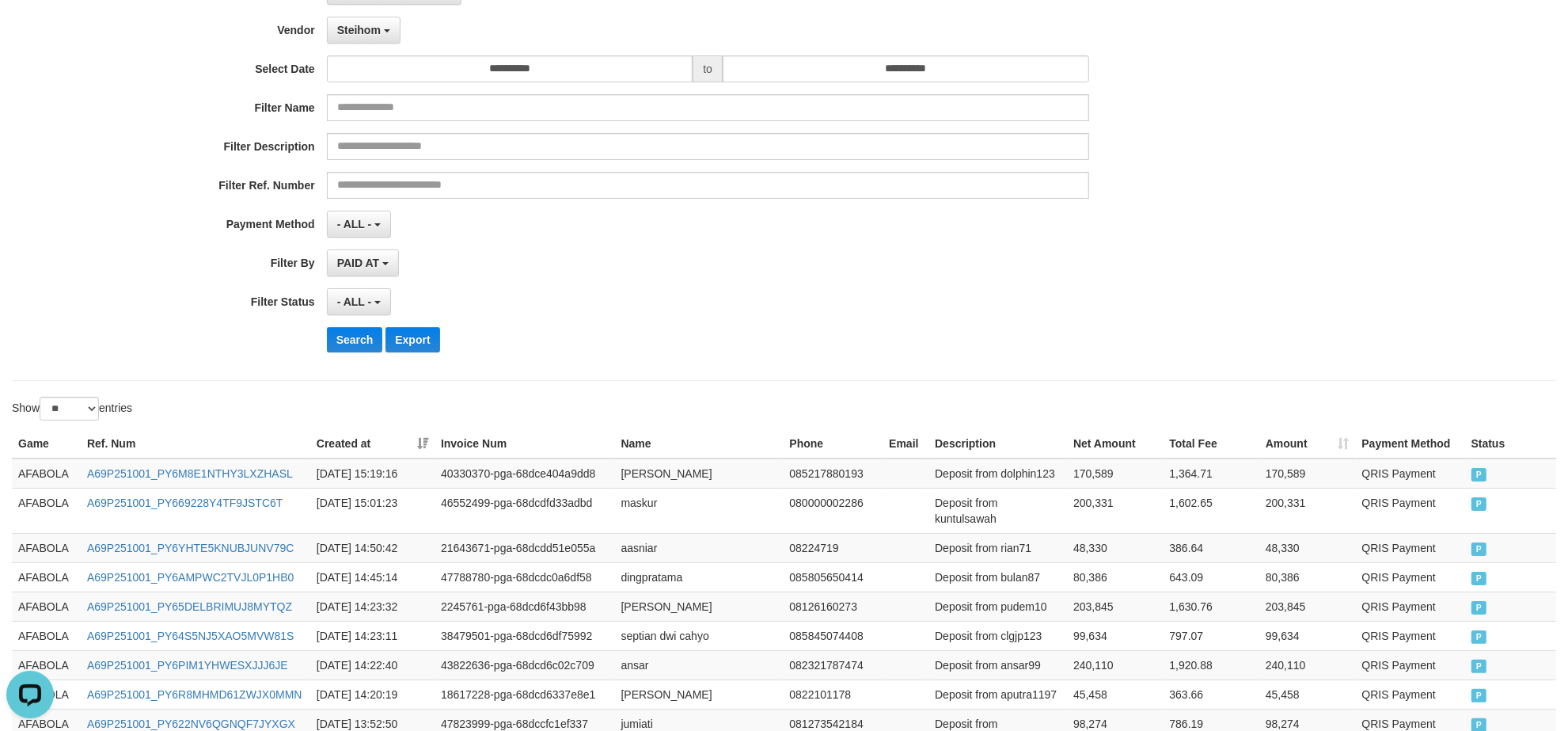
scroll to position [0, 0]
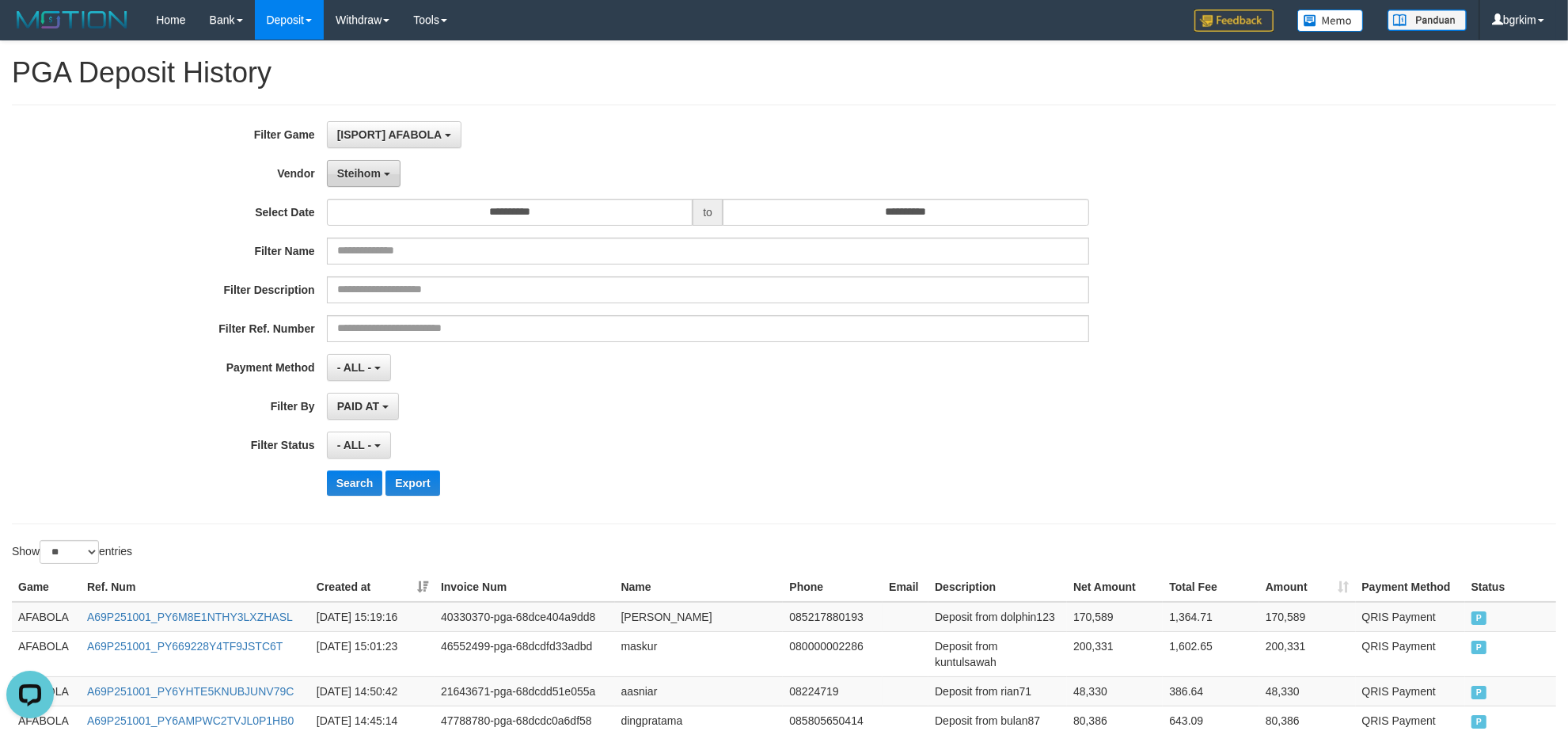
click at [373, 180] on span "Steihom" at bounding box center [358, 172] width 43 height 13
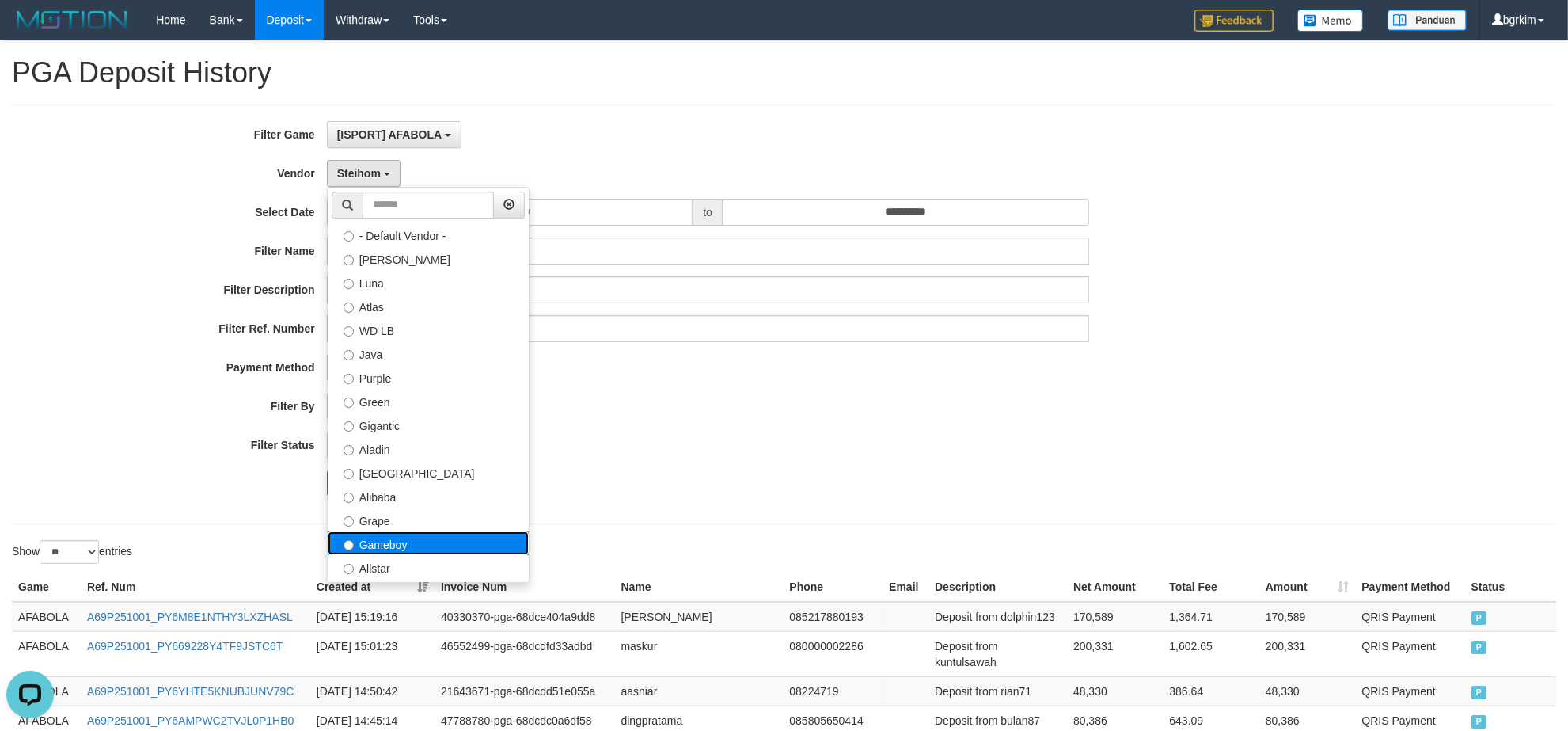
click at [478, 546] on label "Gameboy" at bounding box center [427, 543] width 201 height 24
select select "**********"
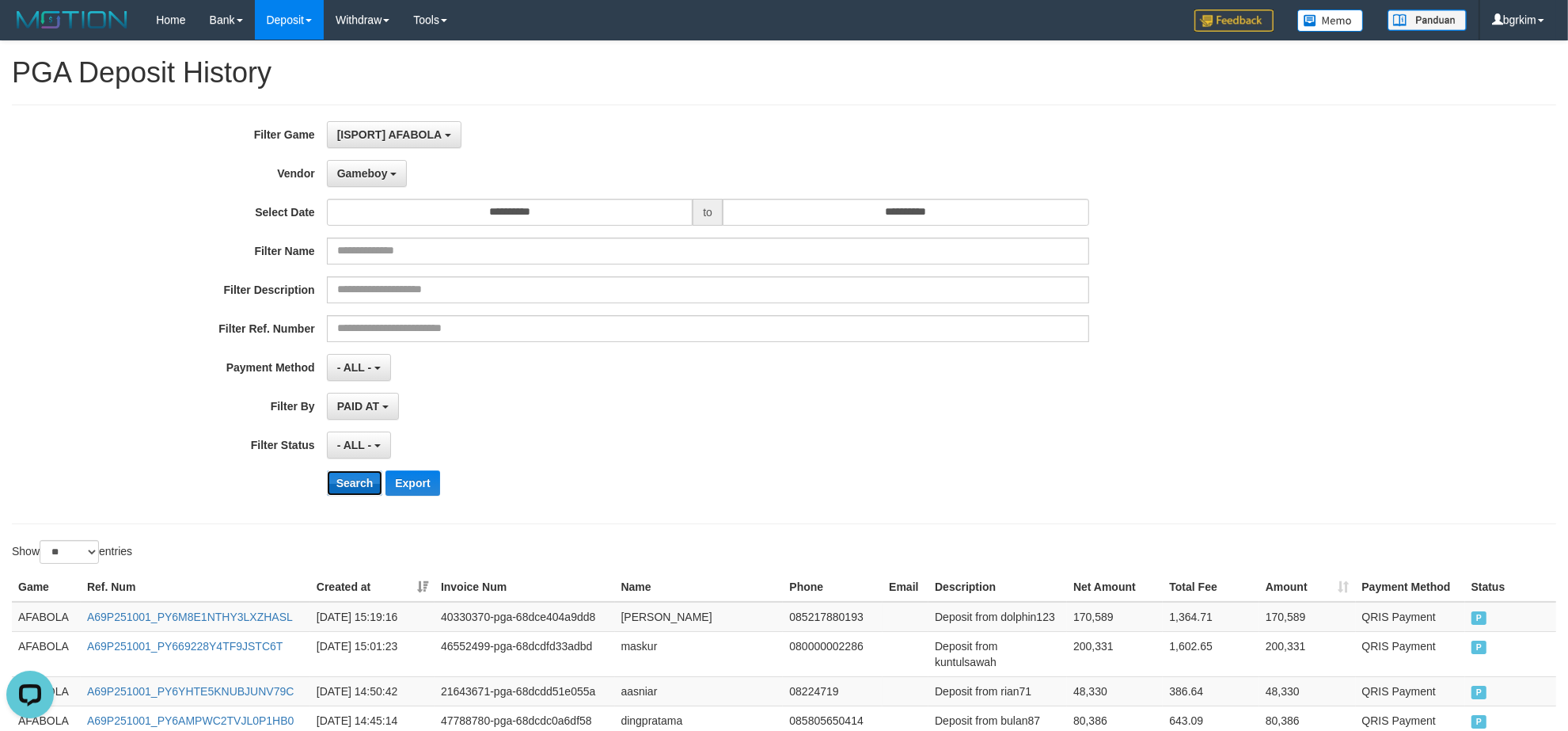
click at [348, 485] on button "Search" at bounding box center [355, 483] width 56 height 25
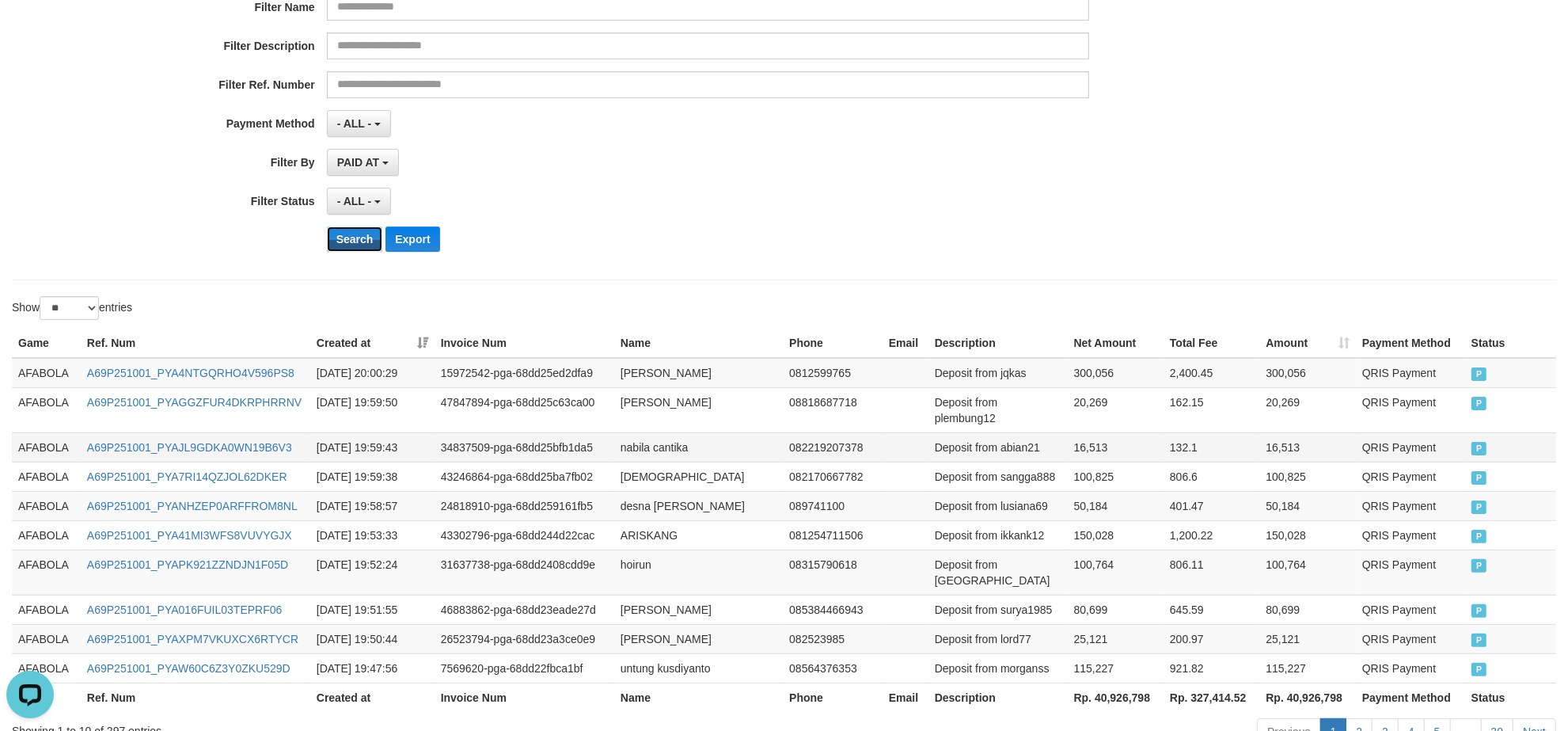
scroll to position [339, 0]
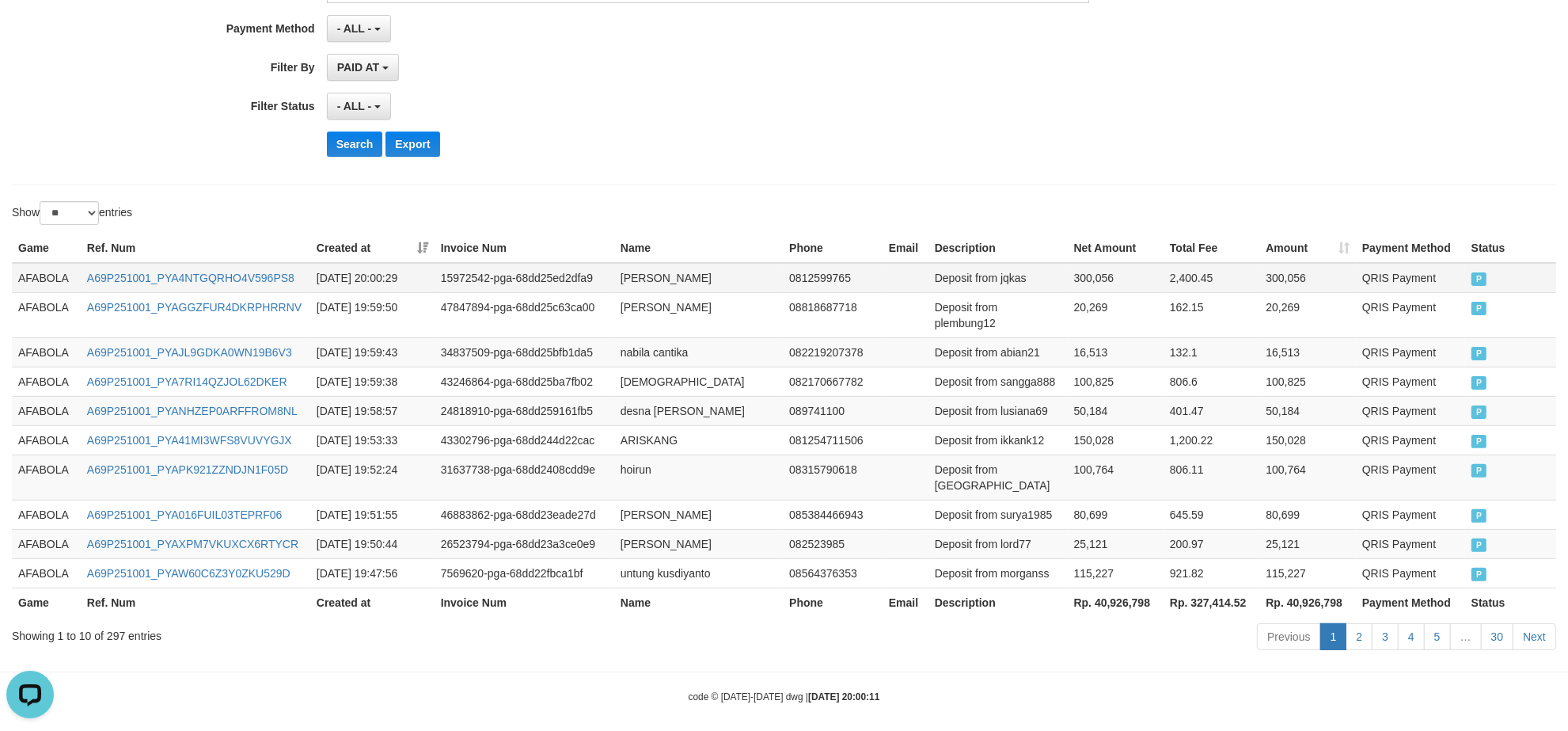
click at [1012, 279] on td "Deposit from jqkas" at bounding box center [997, 277] width 140 height 30
copy td "jqkas"
click at [275, 287] on td "A69P251001_PYA4NTGQRHO4V596PS8" at bounding box center [195, 277] width 229 height 30
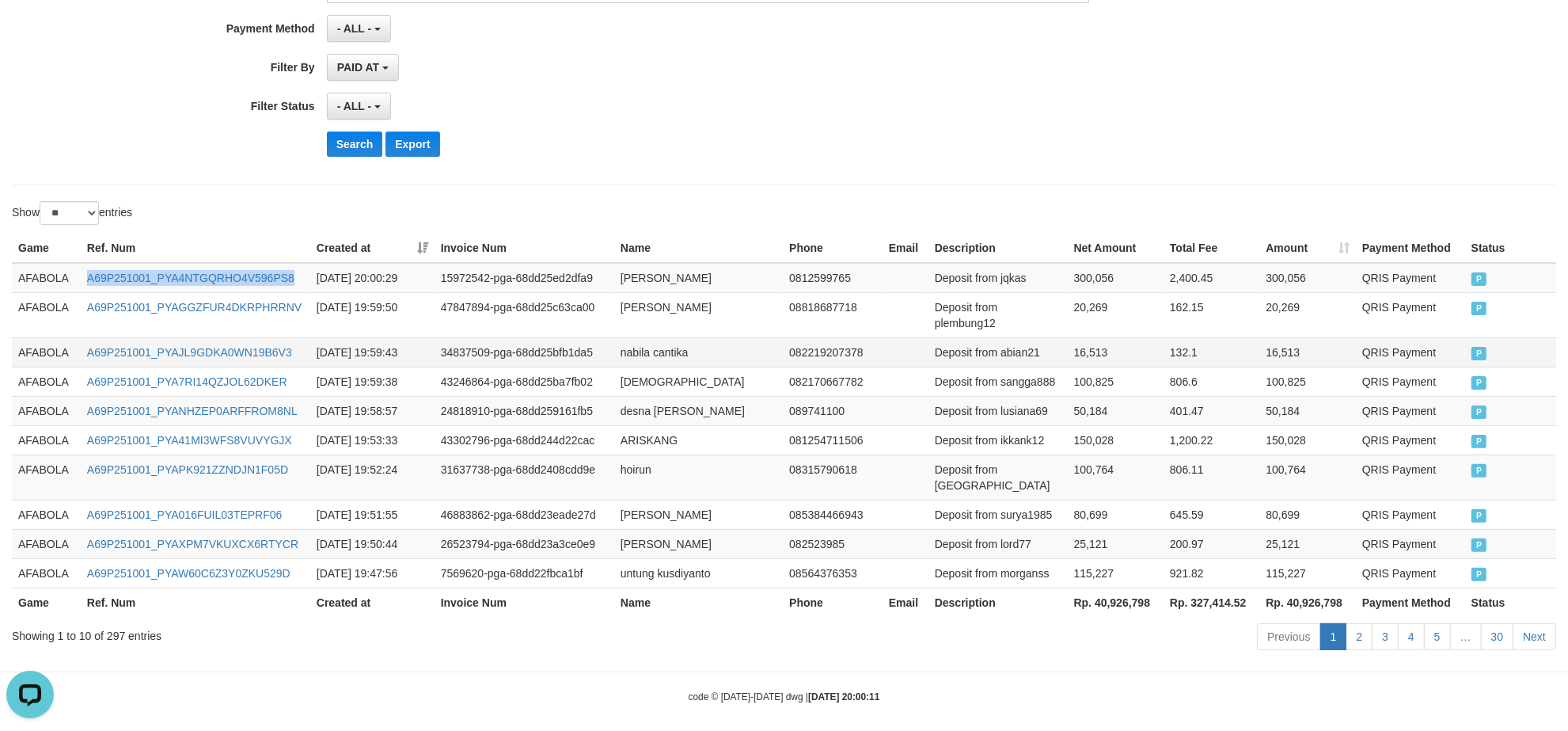
copy link "A69P251001_PYA4NTGQRHO4V596PS8"
click at [656, 274] on td "hasni yakub" at bounding box center [698, 277] width 168 height 30
copy td "hasni yakub"
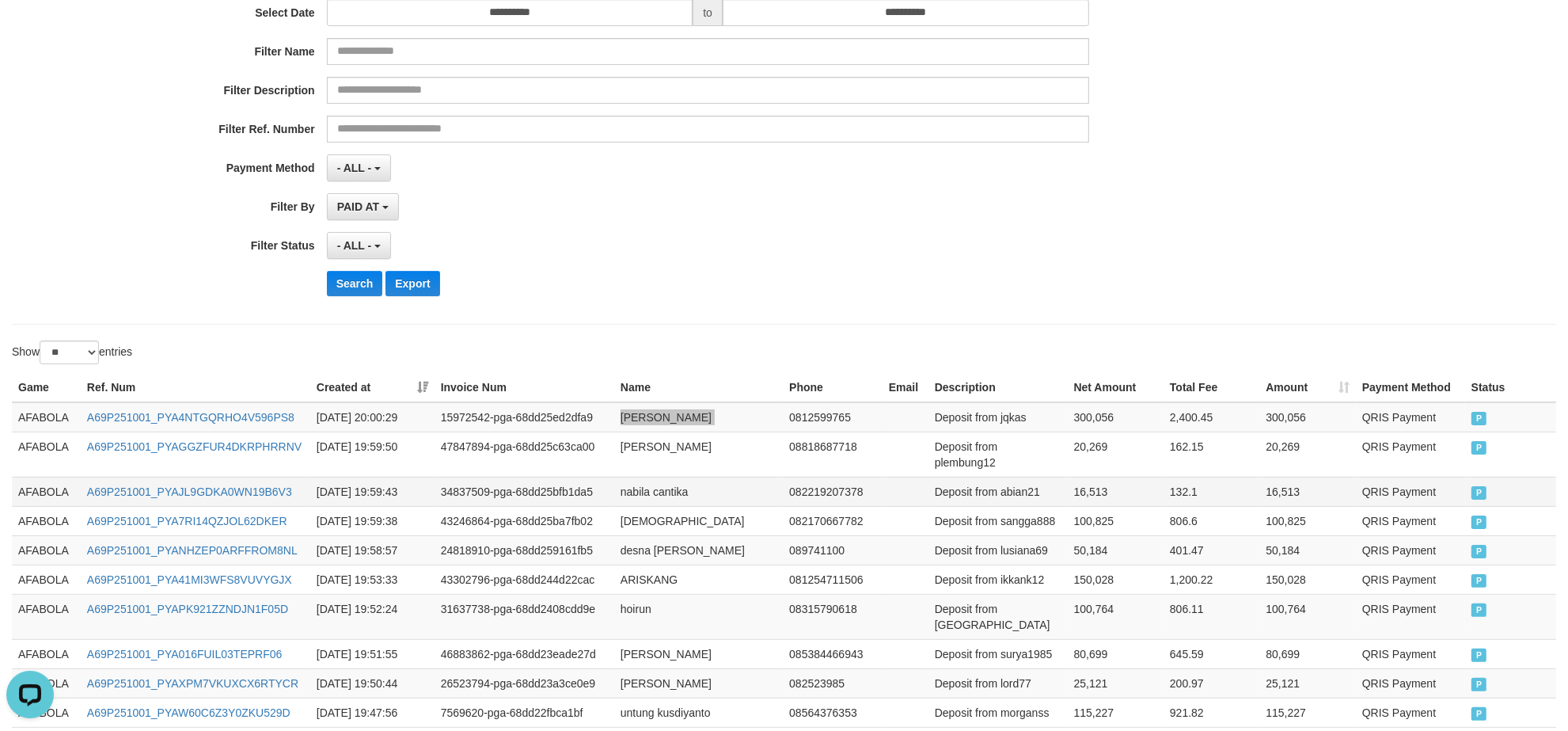
scroll to position [297, 0]
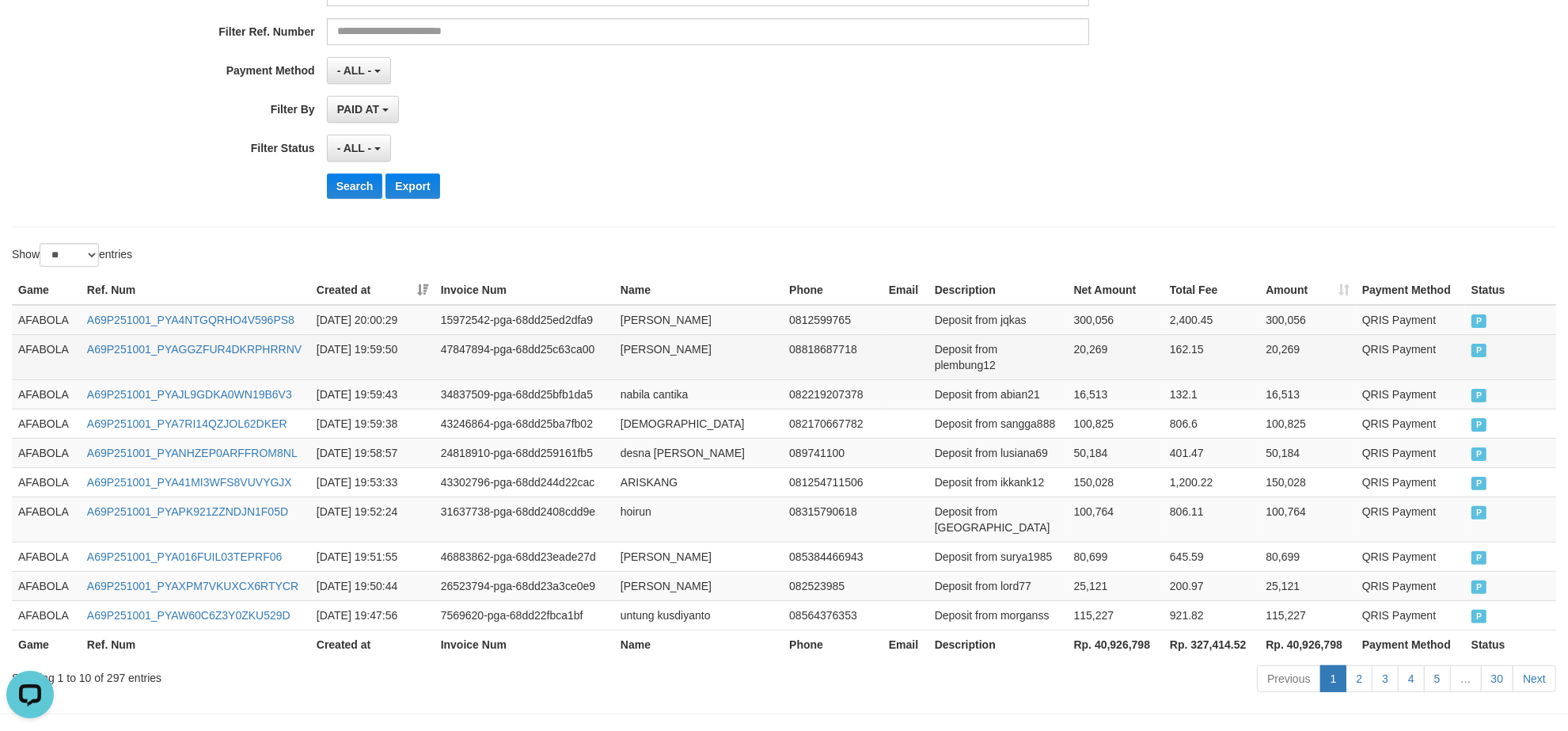
click at [977, 365] on td "Deposit from plembung12" at bounding box center [997, 356] width 140 height 45
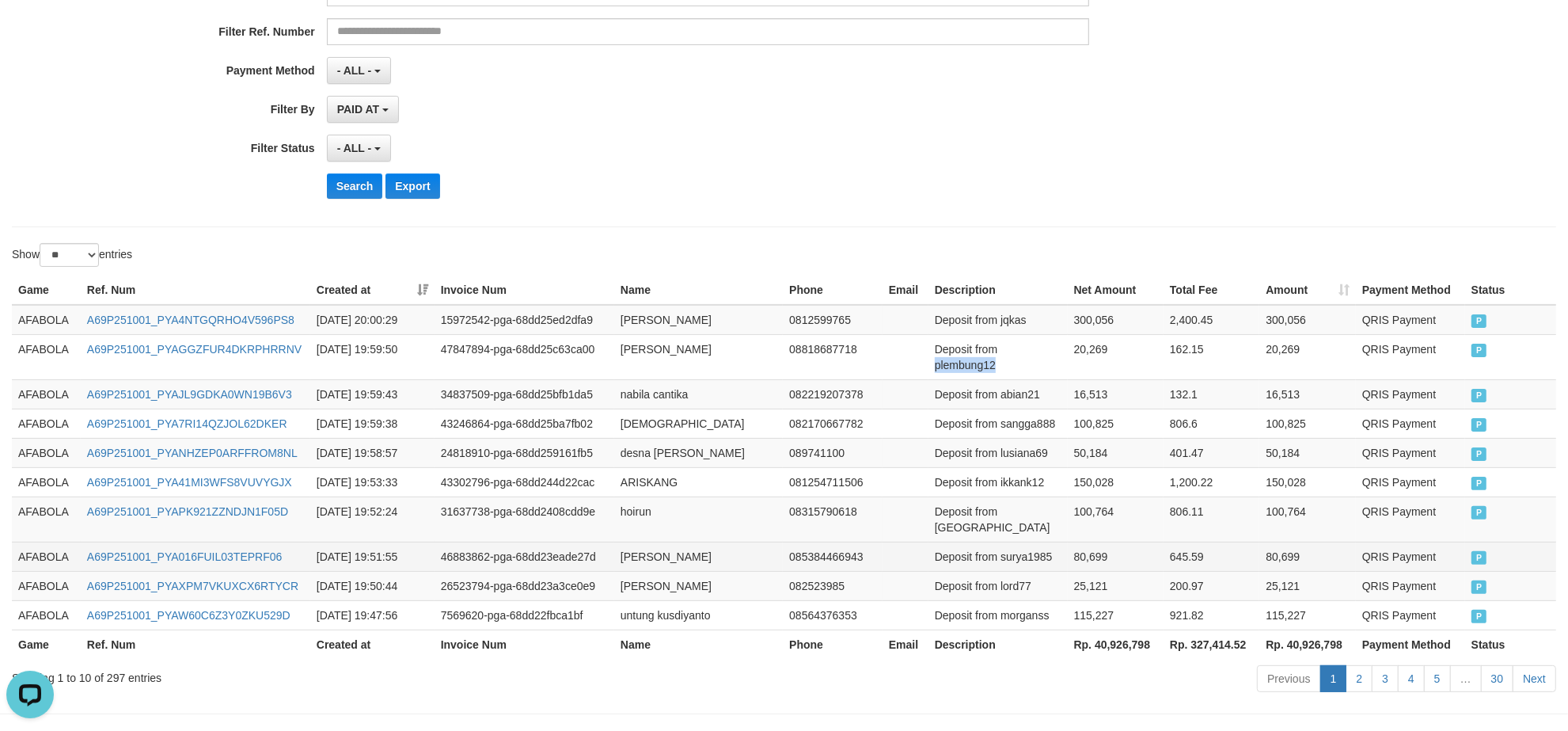
copy td "plembung12"
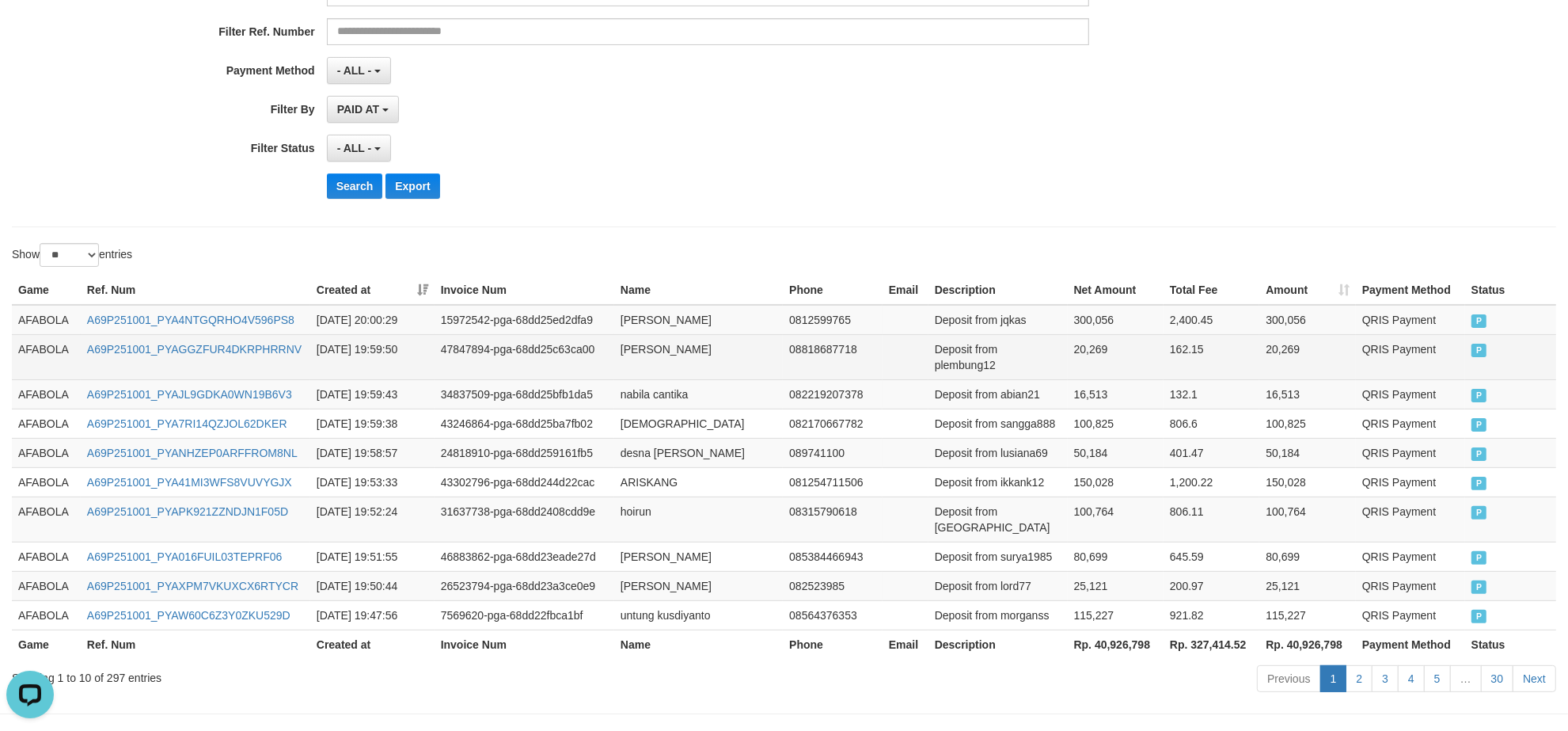
click at [267, 368] on td "A69P251001_PYAGGZFUR4DKRPHRRNV" at bounding box center [195, 356] width 229 height 45
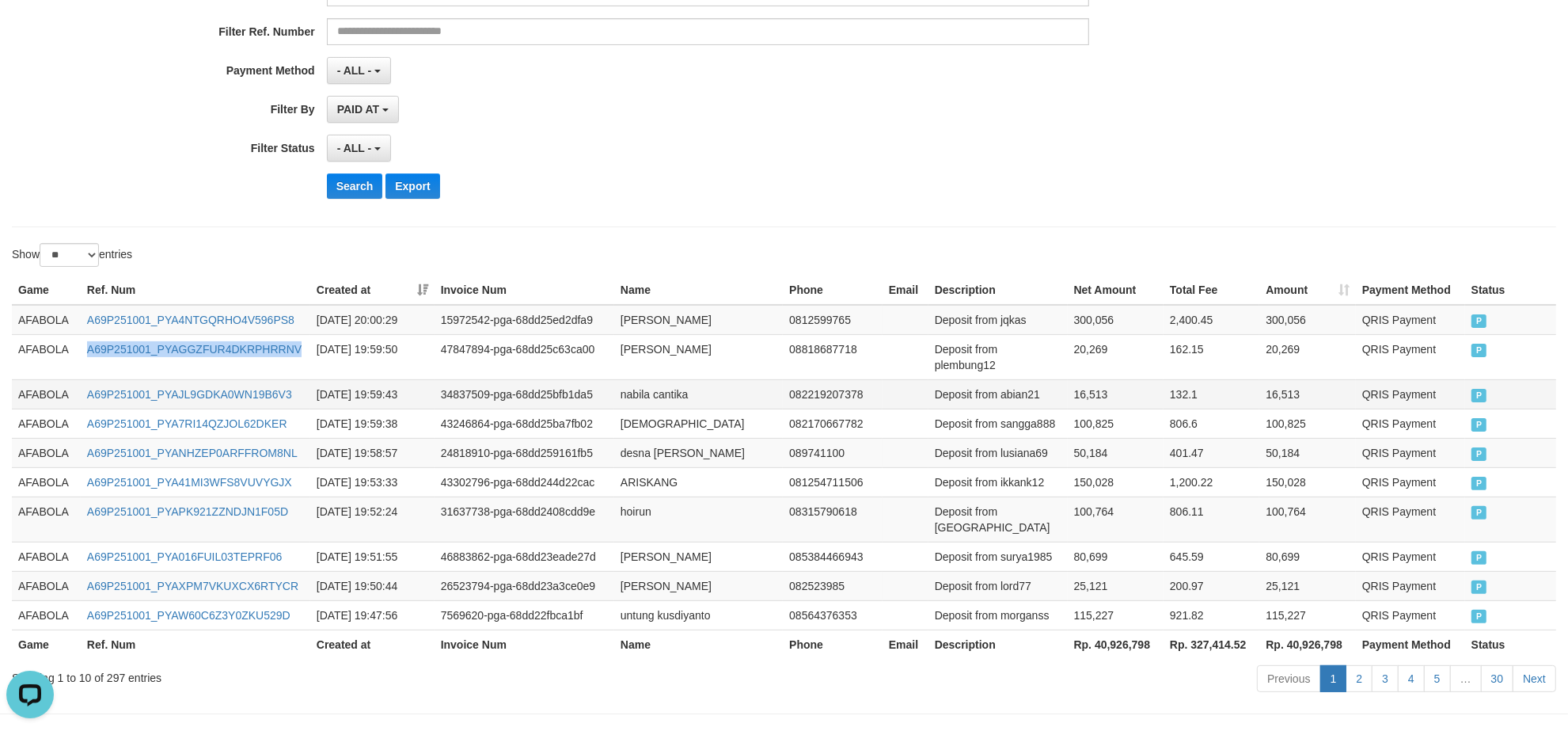
copy link "A69P251001_PYAGGZFUR4DKRPHRRNV"
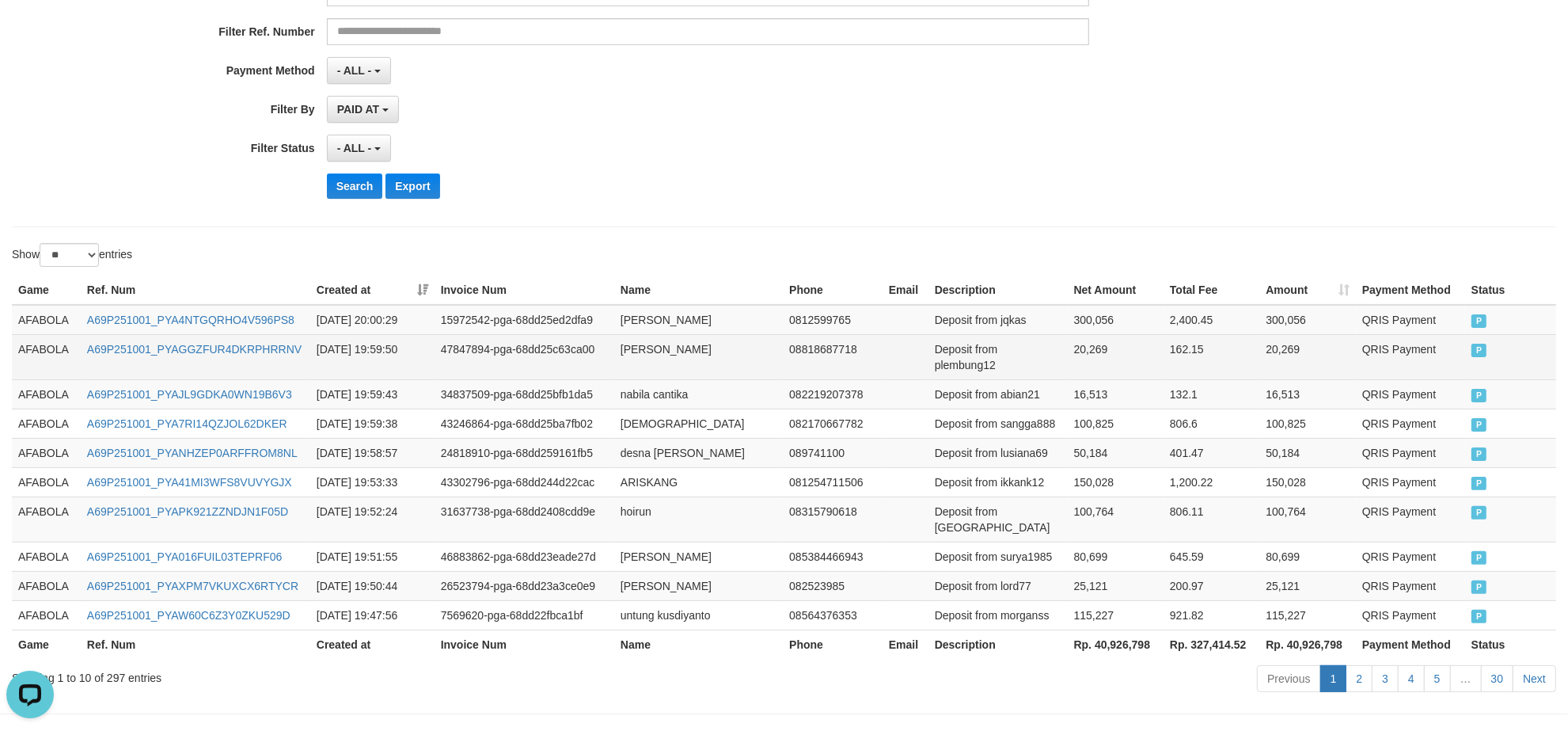
click at [666, 353] on td "hanung tri cahyanto" at bounding box center [698, 356] width 168 height 45
copy td "hanung tri cahyanto"
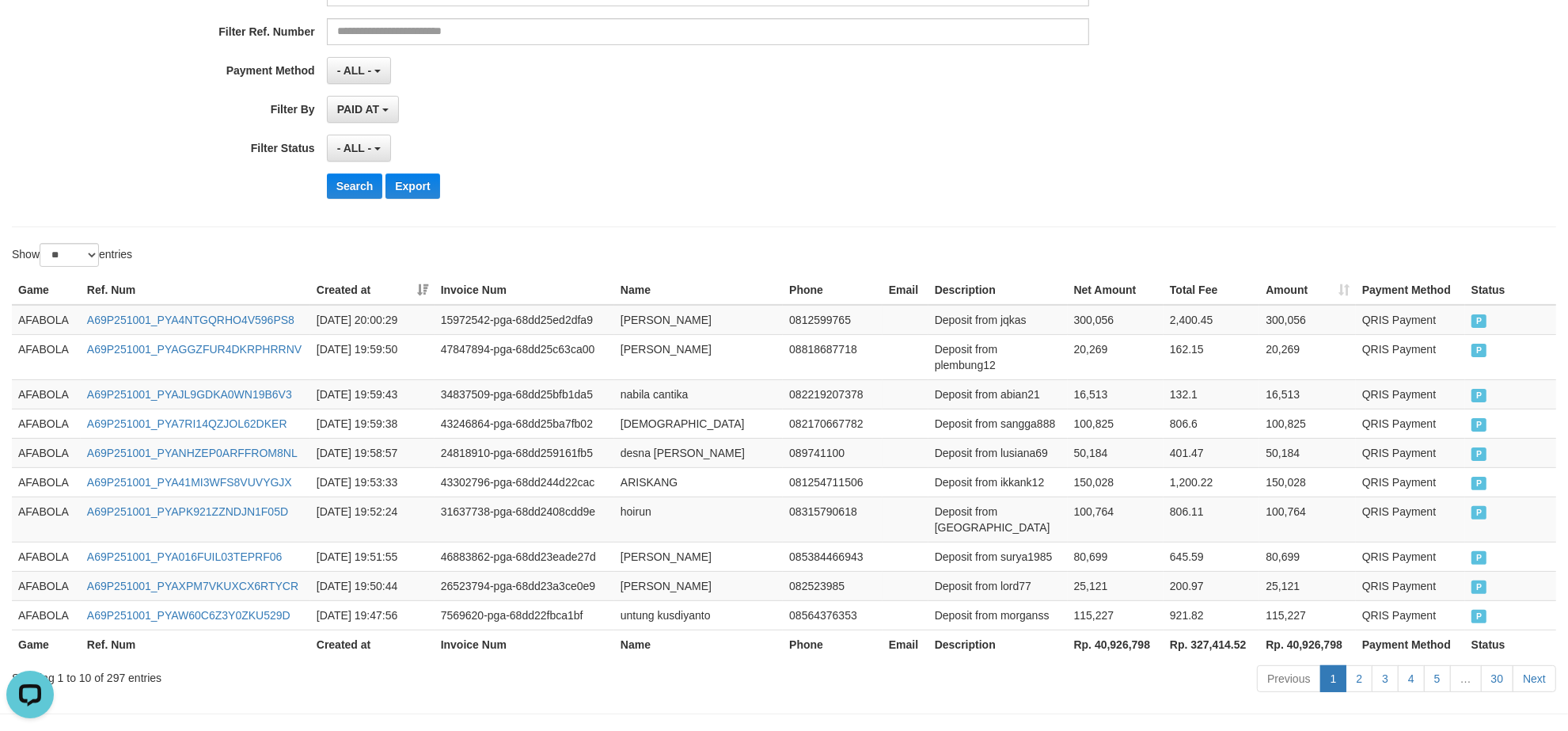
click at [724, 164] on div "**********" at bounding box center [653, 16] width 1306 height 386
